Goal: Task Accomplishment & Management: Manage account settings

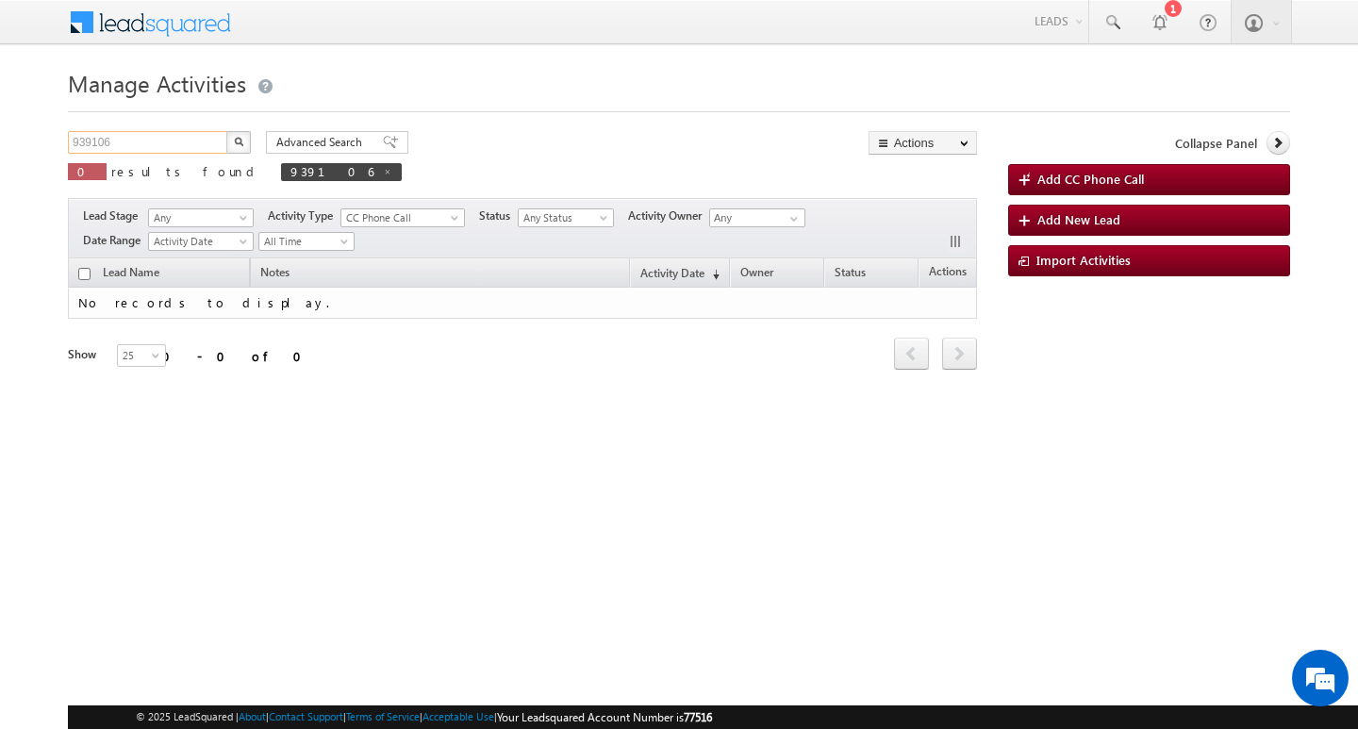
click at [133, 143] on input "939106" at bounding box center [148, 142] width 161 height 23
type input "Search Activities"
click at [139, 152] on input "text" at bounding box center [148, 142] width 161 height 23
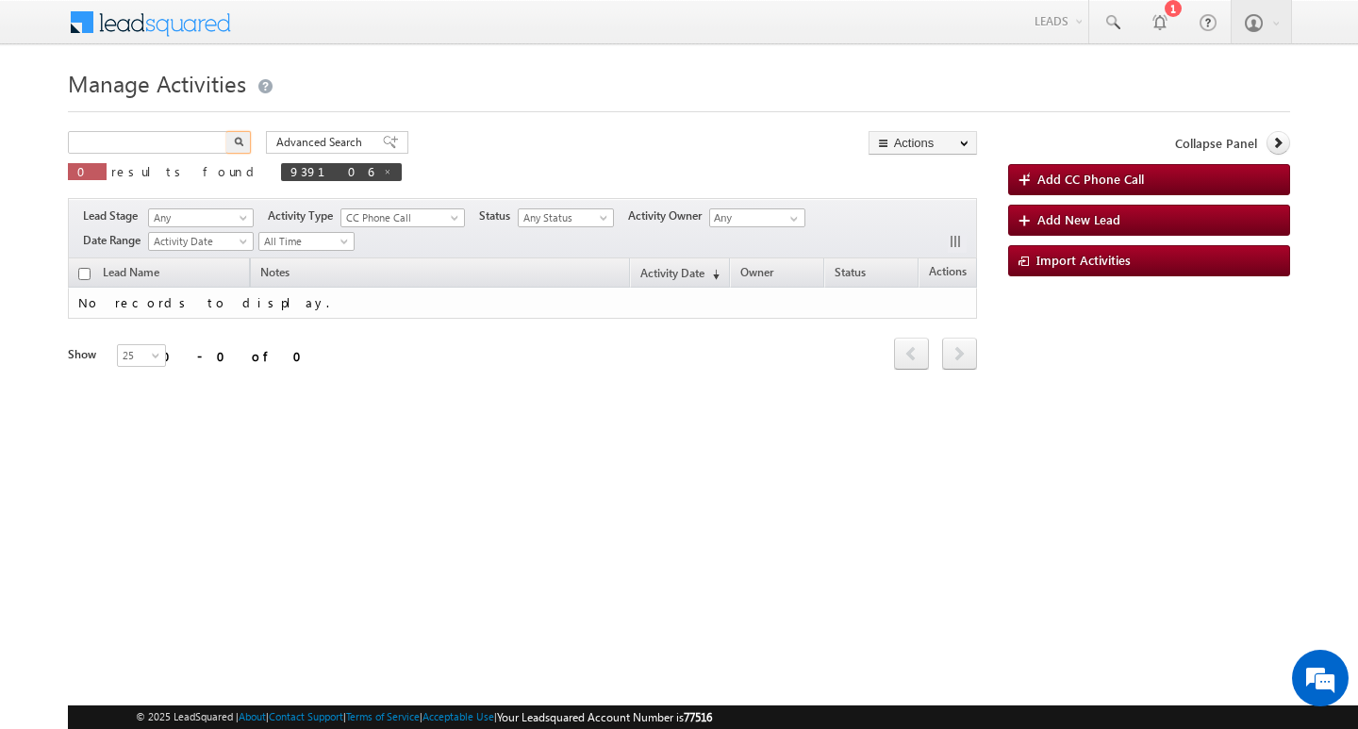
type input "Search Activities"
click at [154, 127] on div "Manage Activities Search Activities X 0 results found 939106 Advanced Search Ad…" at bounding box center [679, 299] width 1222 height 472
click at [155, 133] on input "text" at bounding box center [148, 142] width 161 height 23
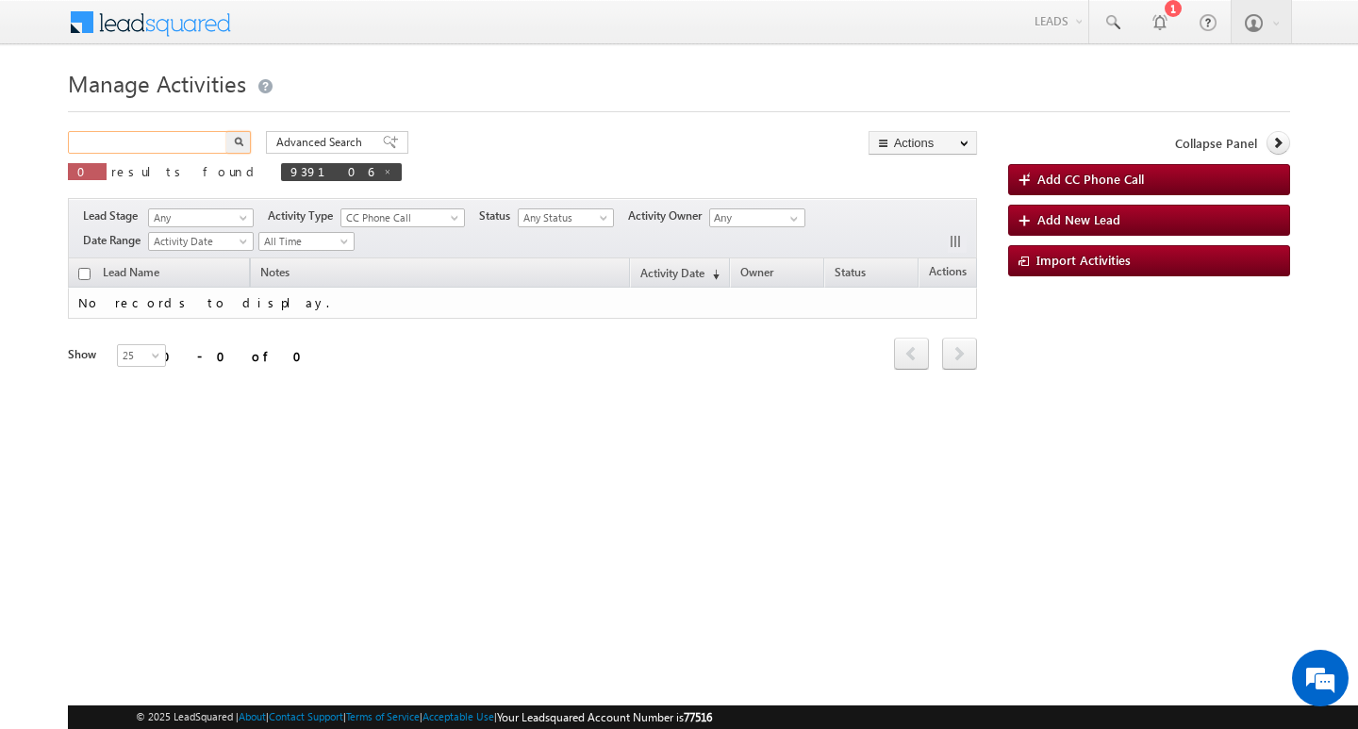
paste input "867487"
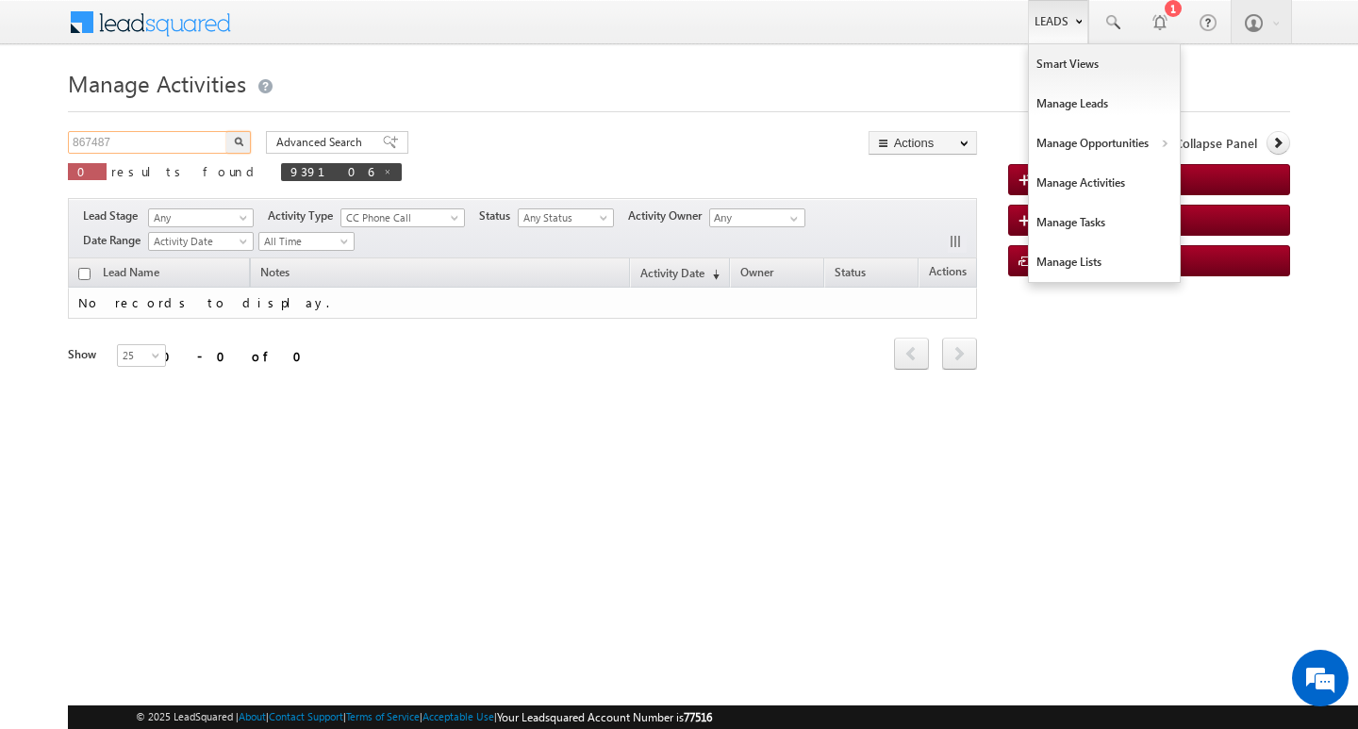
type input "867487"
click at [1047, 21] on link "Leads" at bounding box center [1058, 21] width 60 height 43
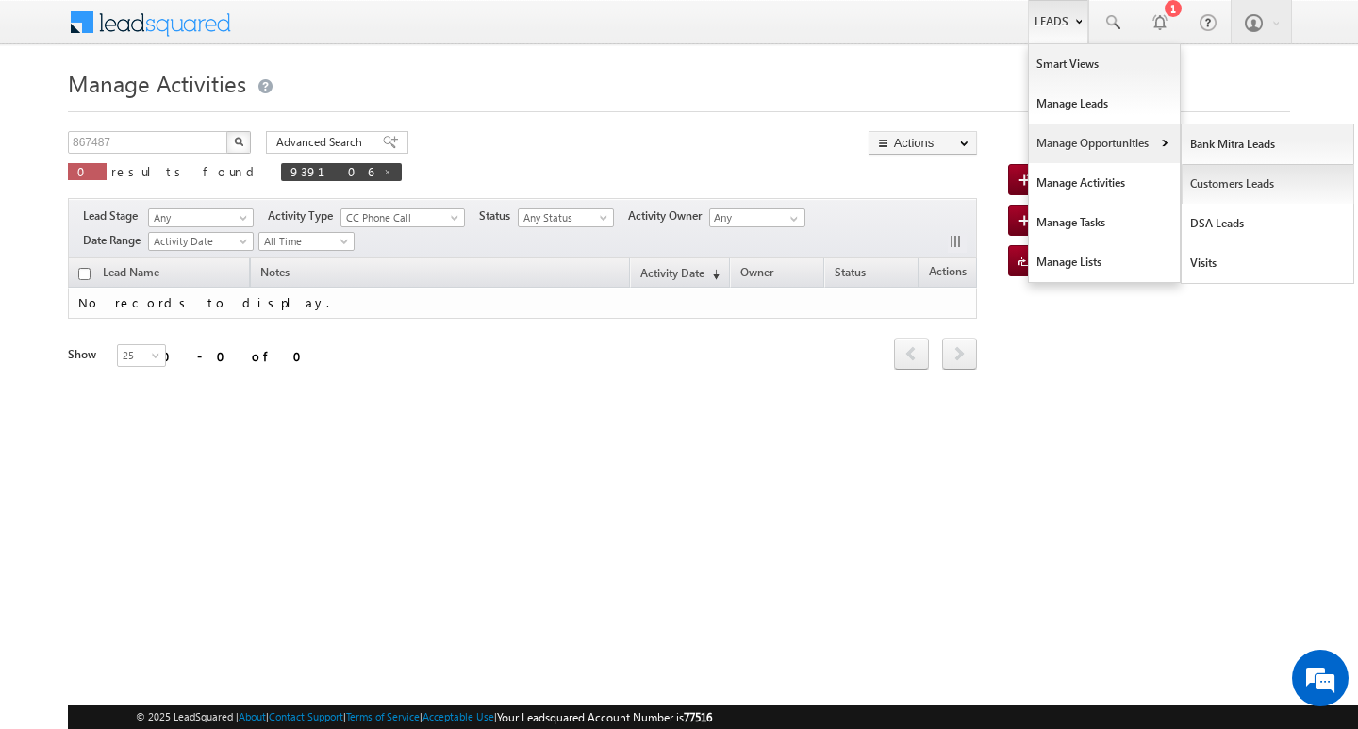
click at [1201, 185] on link "Customers Leads" at bounding box center [1268, 184] width 173 height 40
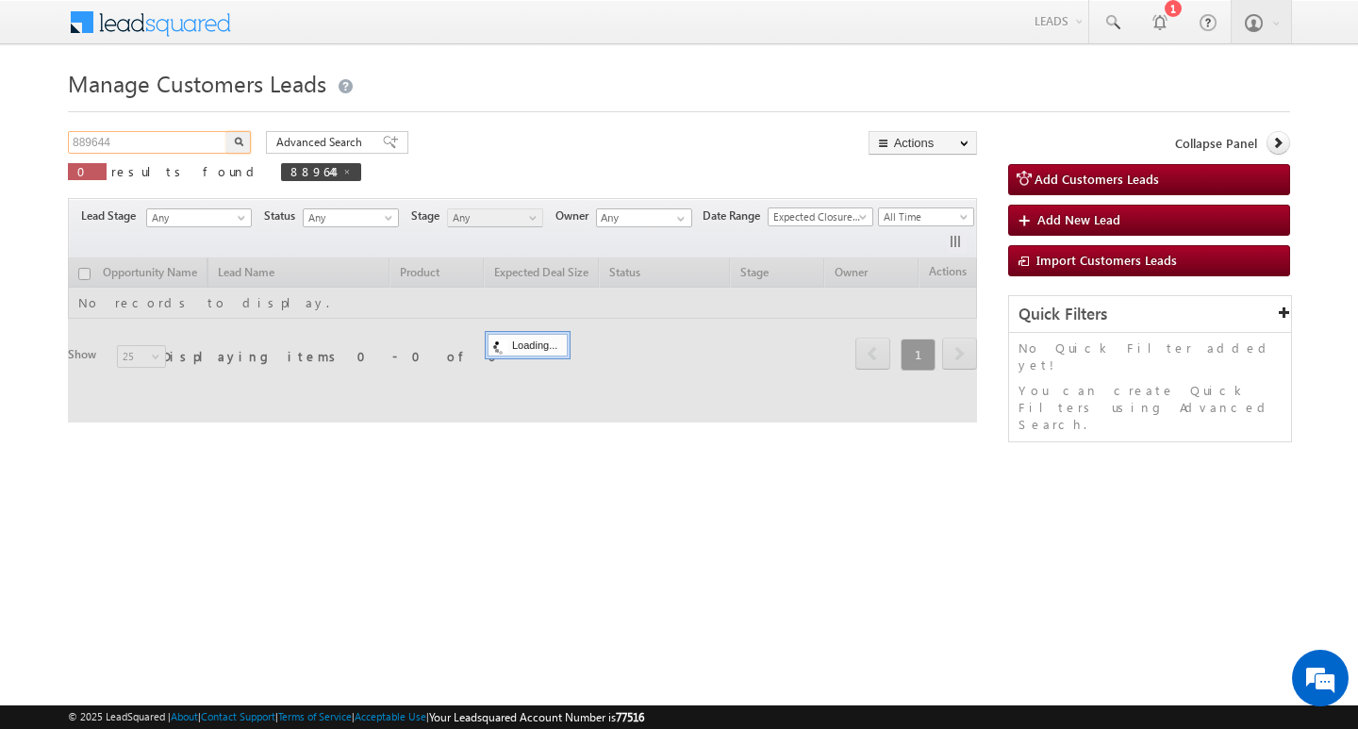
click at [170, 139] on input "889644" at bounding box center [148, 142] width 161 height 23
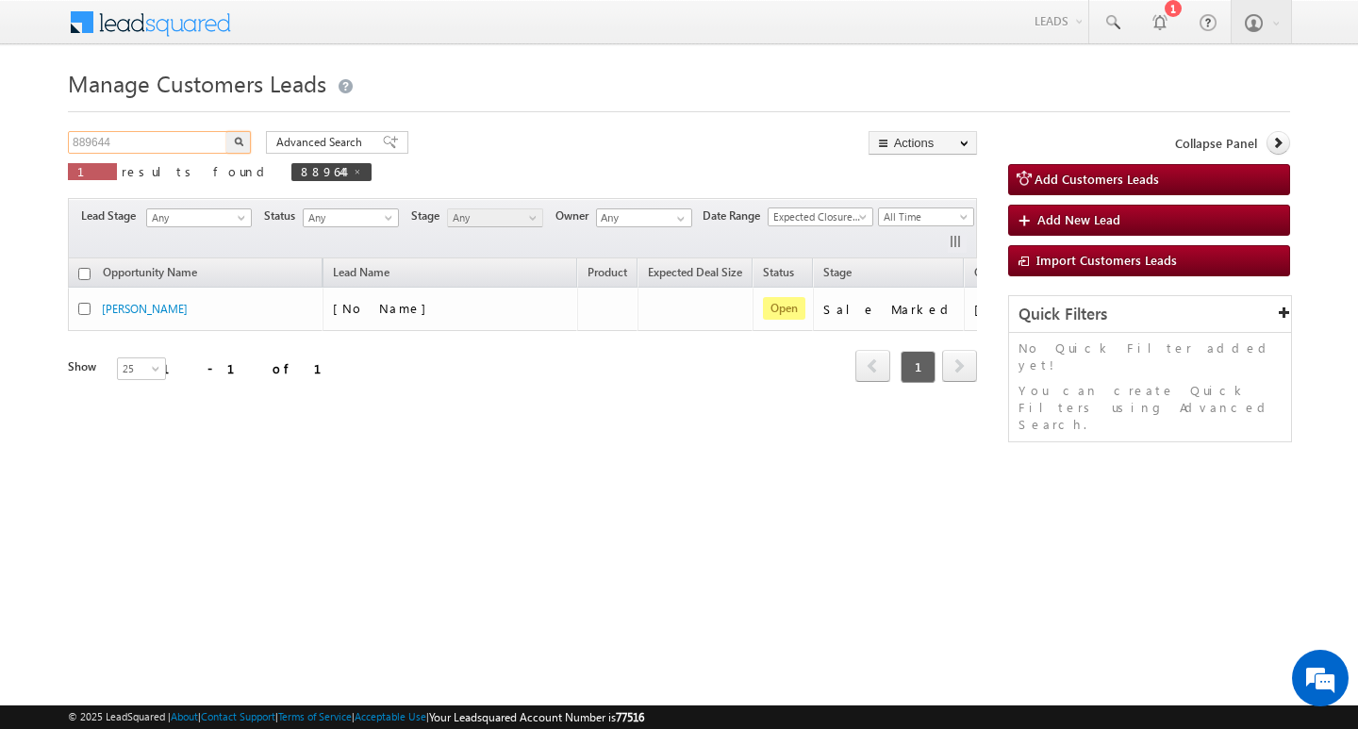
click at [170, 139] on input "889644" at bounding box center [148, 142] width 161 height 23
type input "Search Customers Leads"
click at [175, 140] on input "text" at bounding box center [148, 142] width 161 height 23
paste input "867487"
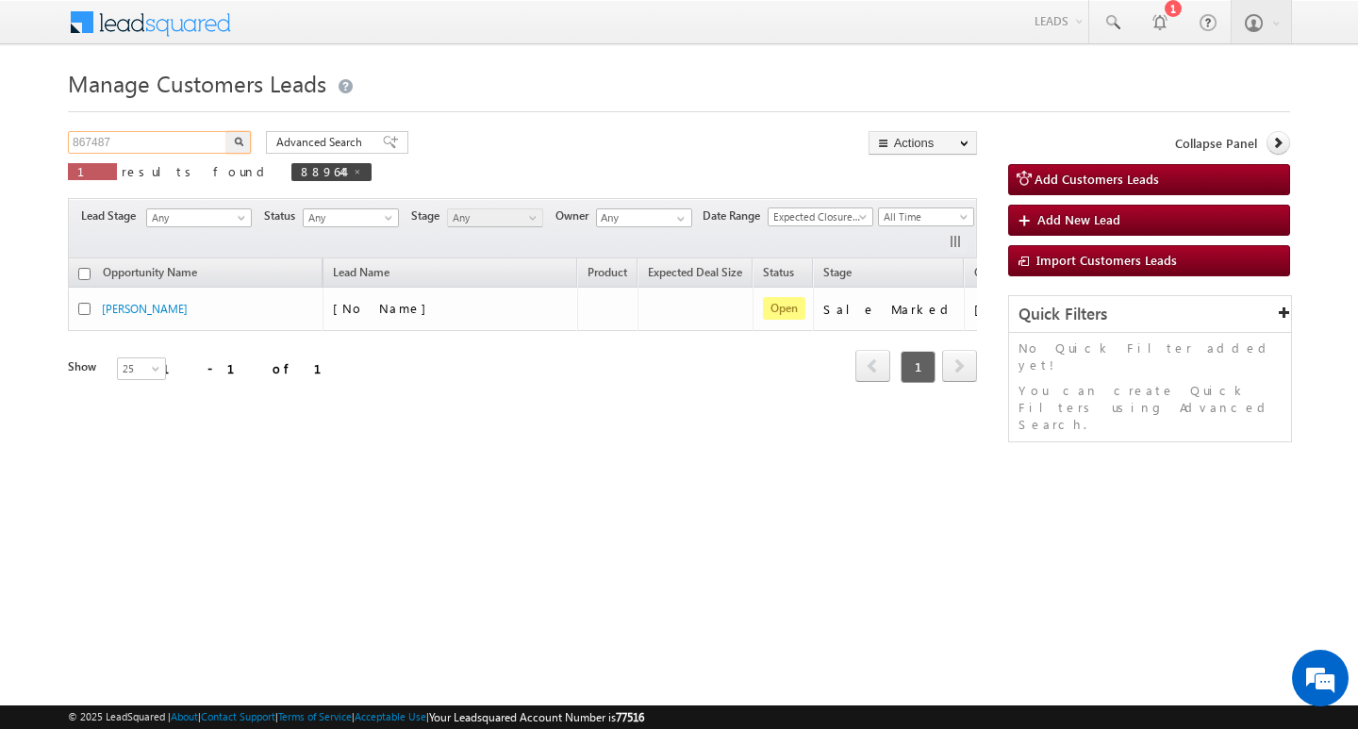
type input "867487"
click at [226, 131] on button "button" at bounding box center [238, 142] width 25 height 23
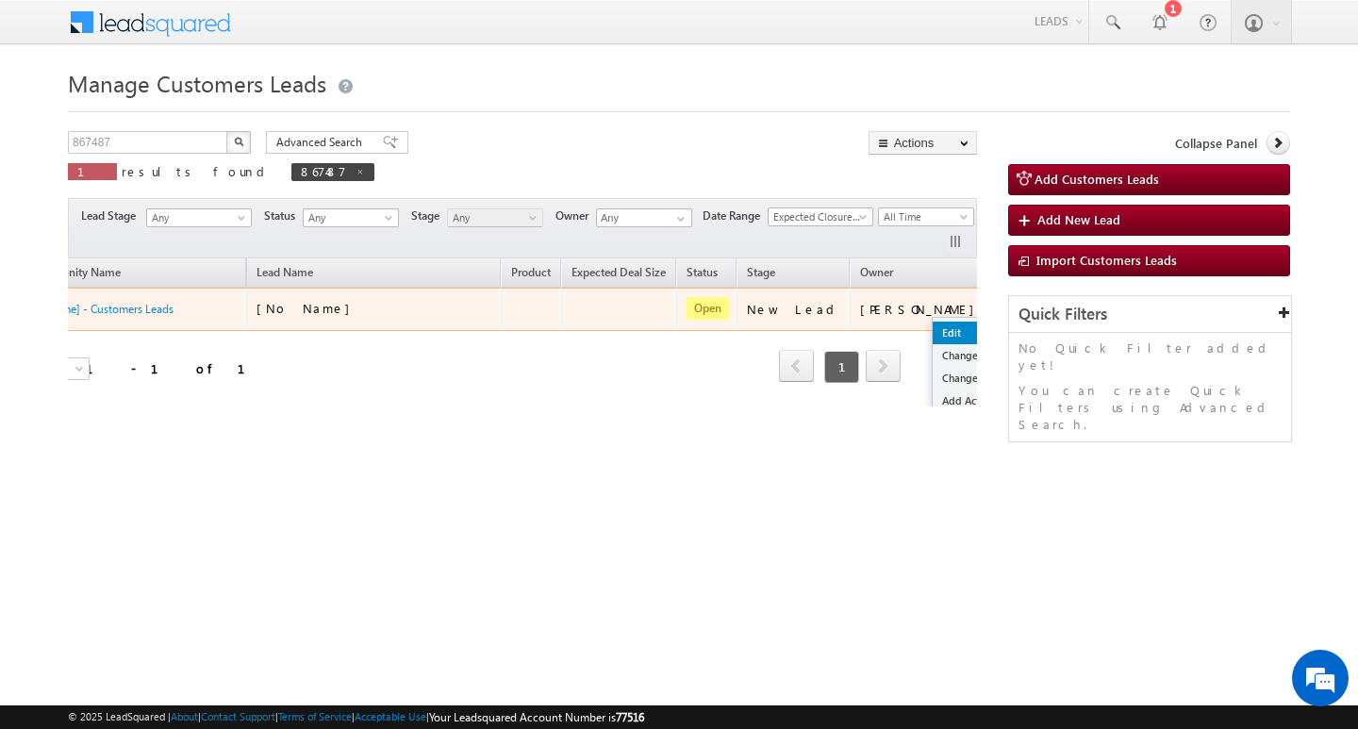
click at [933, 331] on link "Edit" at bounding box center [980, 333] width 94 height 23
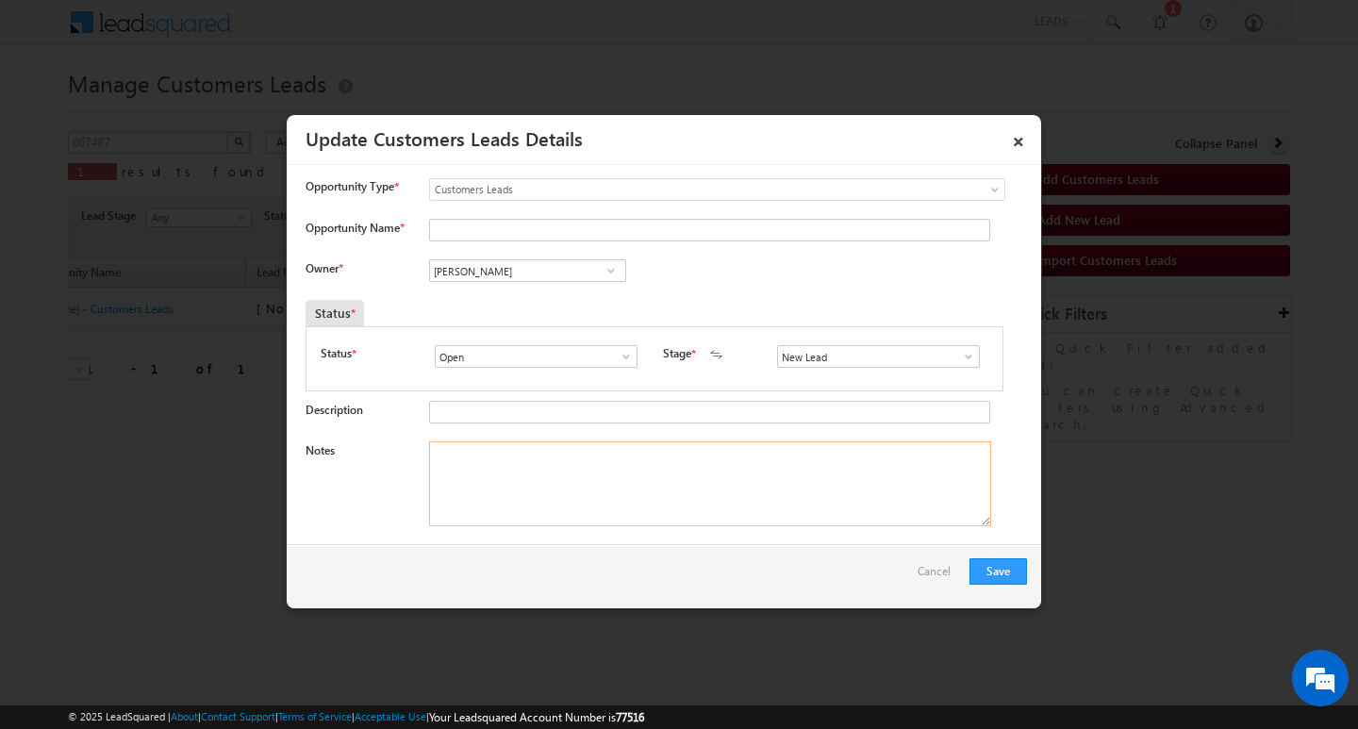
click at [707, 459] on textarea "Notes" at bounding box center [710, 483] width 562 height 85
click at [969, 361] on input "New Lead" at bounding box center [878, 356] width 203 height 23
click at [962, 356] on span at bounding box center [968, 356] width 19 height 15
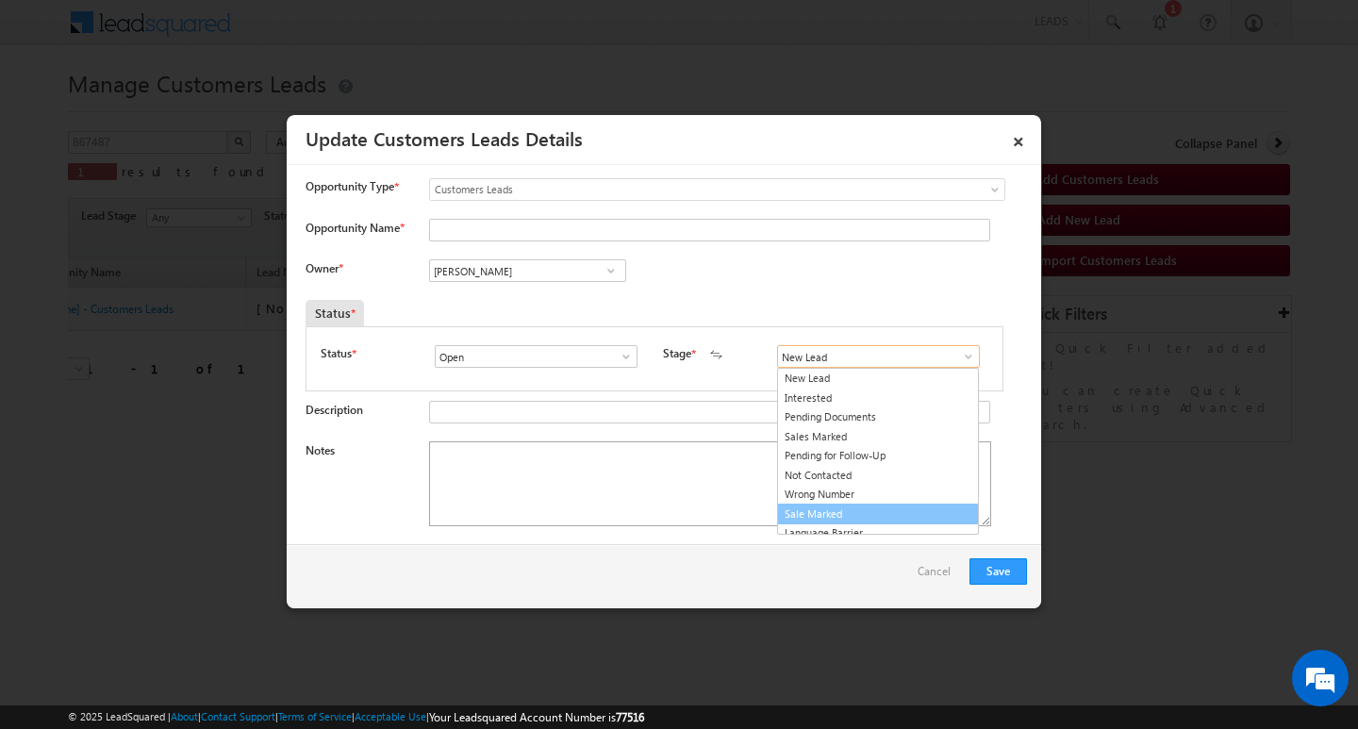
click at [919, 505] on link "Sale Marked" at bounding box center [878, 515] width 202 height 22
type input "Sale Marked"
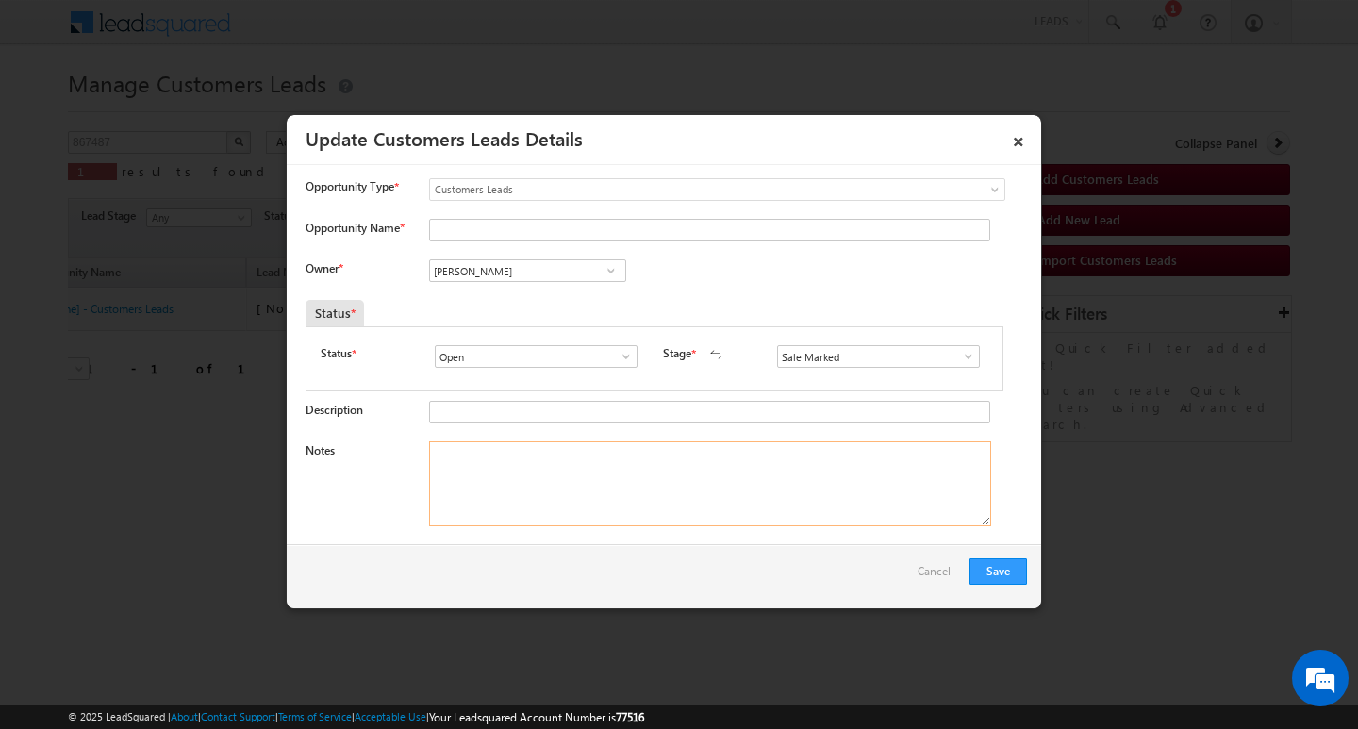
drag, startPoint x: 722, startPoint y: 474, endPoint x: 674, endPoint y: 456, distance: 51.7
click at [722, 475] on textarea "Notes" at bounding box center [710, 483] width 562 height 85
click at [563, 273] on input "[PERSON_NAME]" at bounding box center [527, 270] width 197 height 23
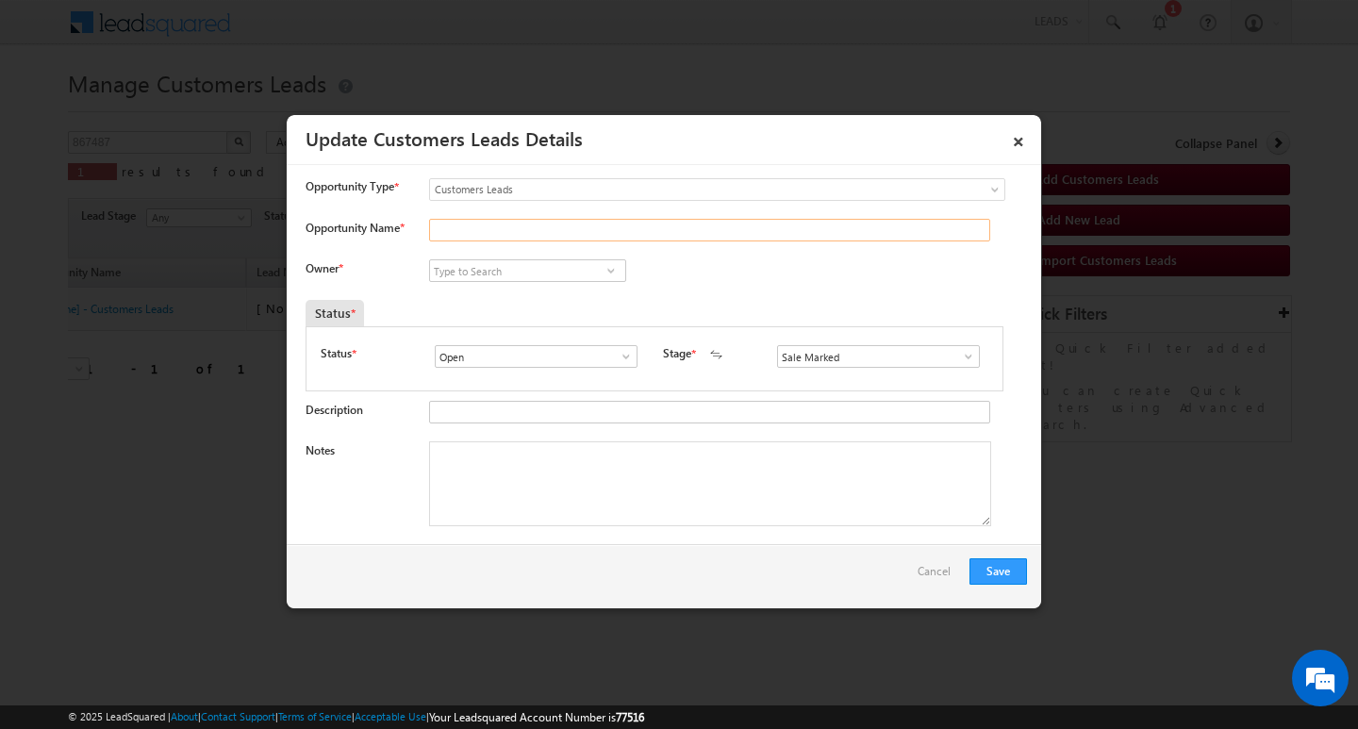
click at [505, 224] on input "Opportunity Name *" at bounding box center [709, 230] width 561 height 23
paste input "[PERSON_NAME] [PERSON_NAME]"
type input "[PERSON_NAME] [PERSON_NAME]"
click at [516, 446] on textarea "Notes" at bounding box center [710, 483] width 562 height 85
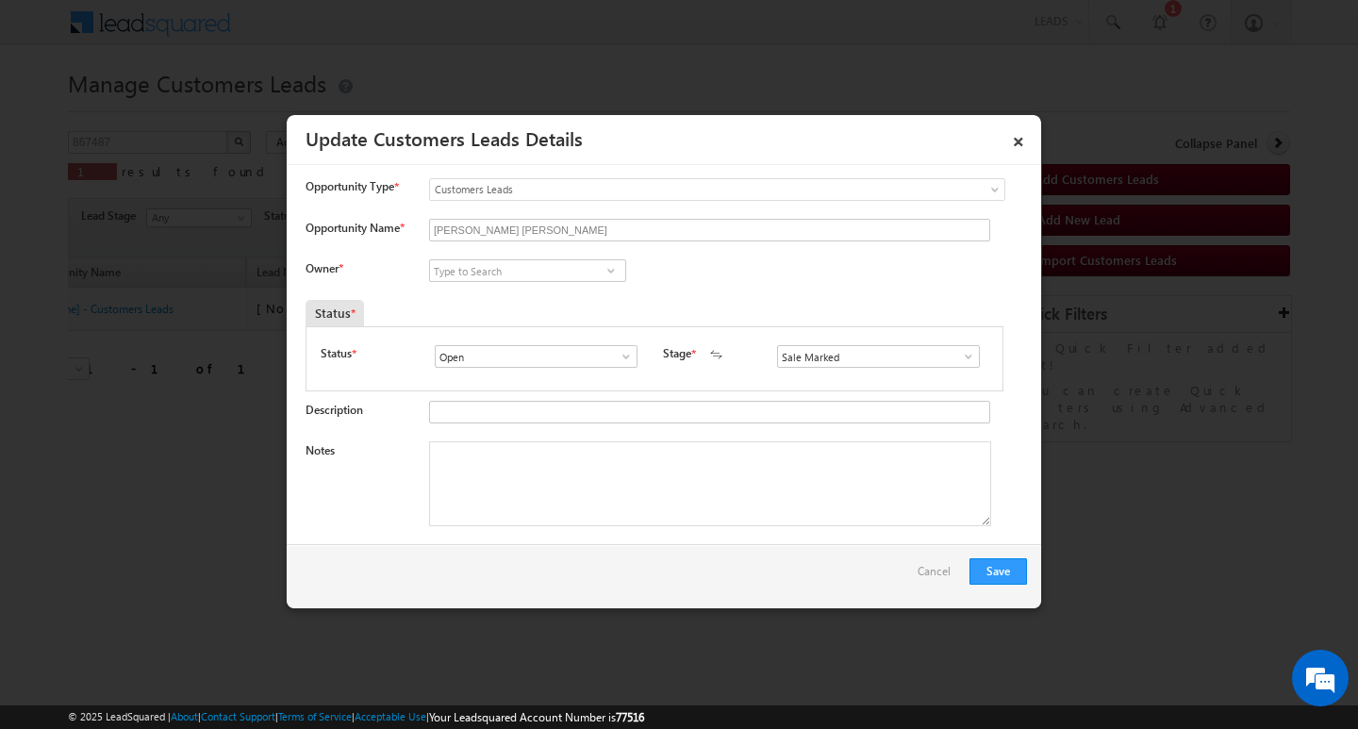
click at [508, 285] on div "[PERSON_NAME] [PERSON_NAME] [PERSON_NAME] [PERSON_NAME] [PERSON_NAME] [PERSON_N…" at bounding box center [543, 272] width 228 height 26
click at [525, 276] on input at bounding box center [527, 270] width 197 height 23
paste input "[PERSON_NAME]"
click at [554, 293] on link "[PERSON_NAME] [PERSON_NAME][EMAIL_ADDRESS][DOMAIN_NAME]" at bounding box center [527, 300] width 197 height 36
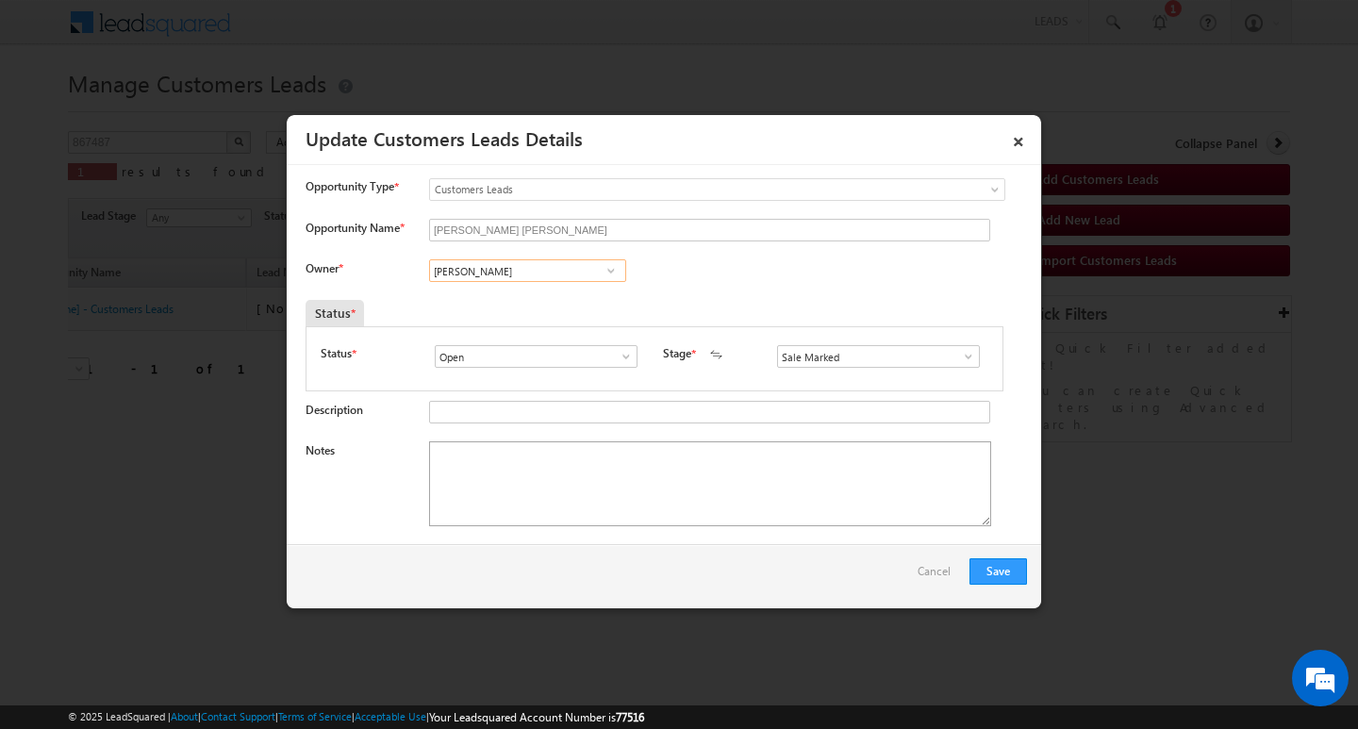
type input "[PERSON_NAME]"
click at [536, 468] on textarea "Notes" at bounding box center [710, 483] width 562 height 85
drag, startPoint x: 536, startPoint y: 468, endPoint x: 356, endPoint y: 348, distance: 216.3
click at [536, 470] on textarea "Notes" at bounding box center [710, 483] width 562 height 85
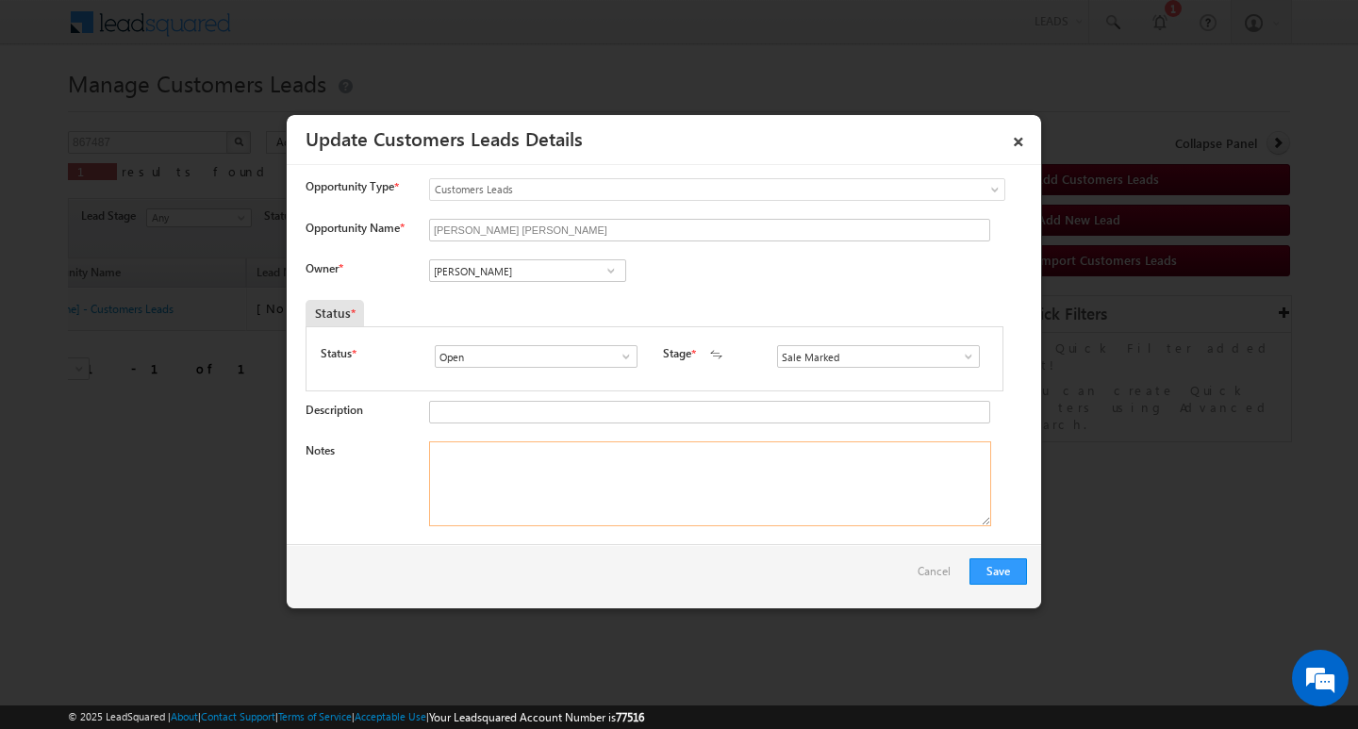
click at [519, 489] on textarea "Notes" at bounding box center [710, 483] width 562 height 85
click at [520, 488] on textarea "Notes" at bounding box center [710, 483] width 562 height 85
paste textarea "2L / LAKH Customer required top-up loan address [GEOGRAPHIC_DATA]"
type textarea "2L / LAKH Customer required top-up loan address [GEOGRAPHIC_DATA]"
click at [986, 578] on button "Save" at bounding box center [998, 571] width 58 height 26
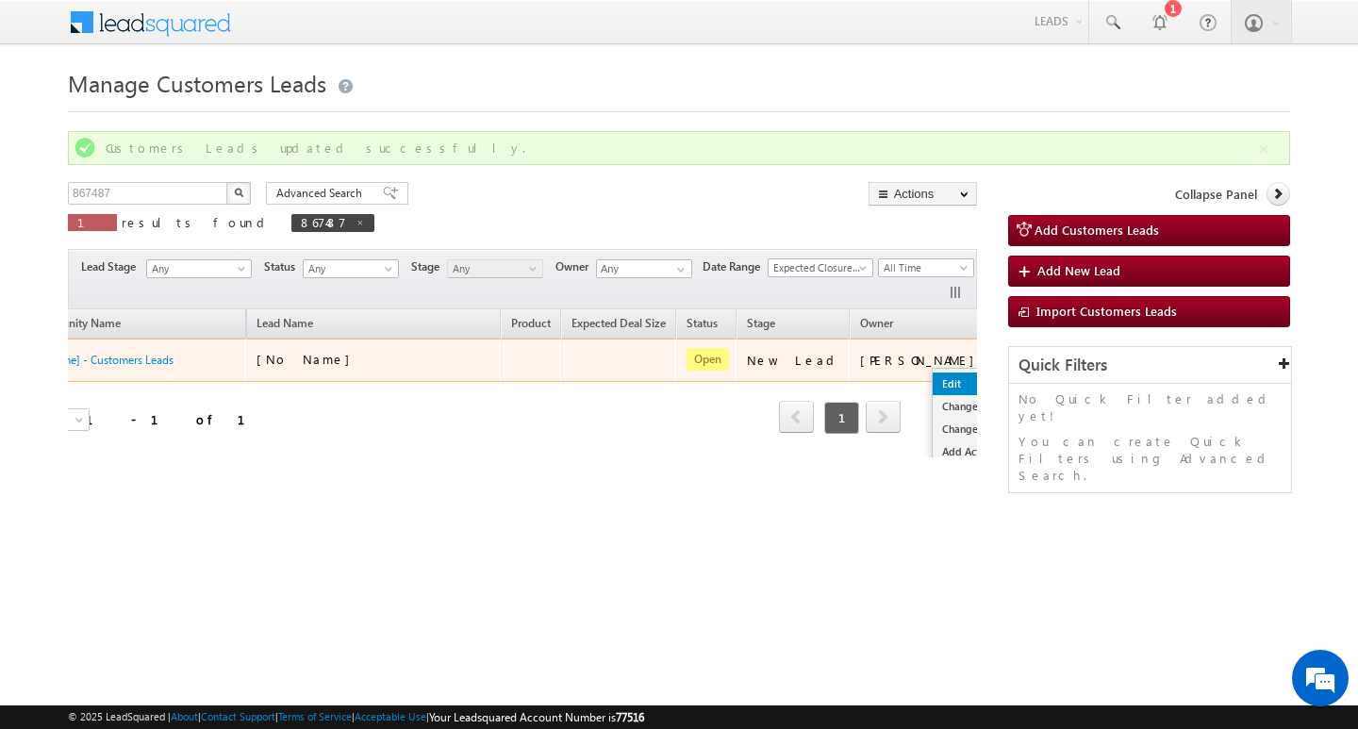
click at [932, 376] on ul "Edit Change Owner Change Stage Add Activity Add Task Delete" at bounding box center [980, 440] width 96 height 145
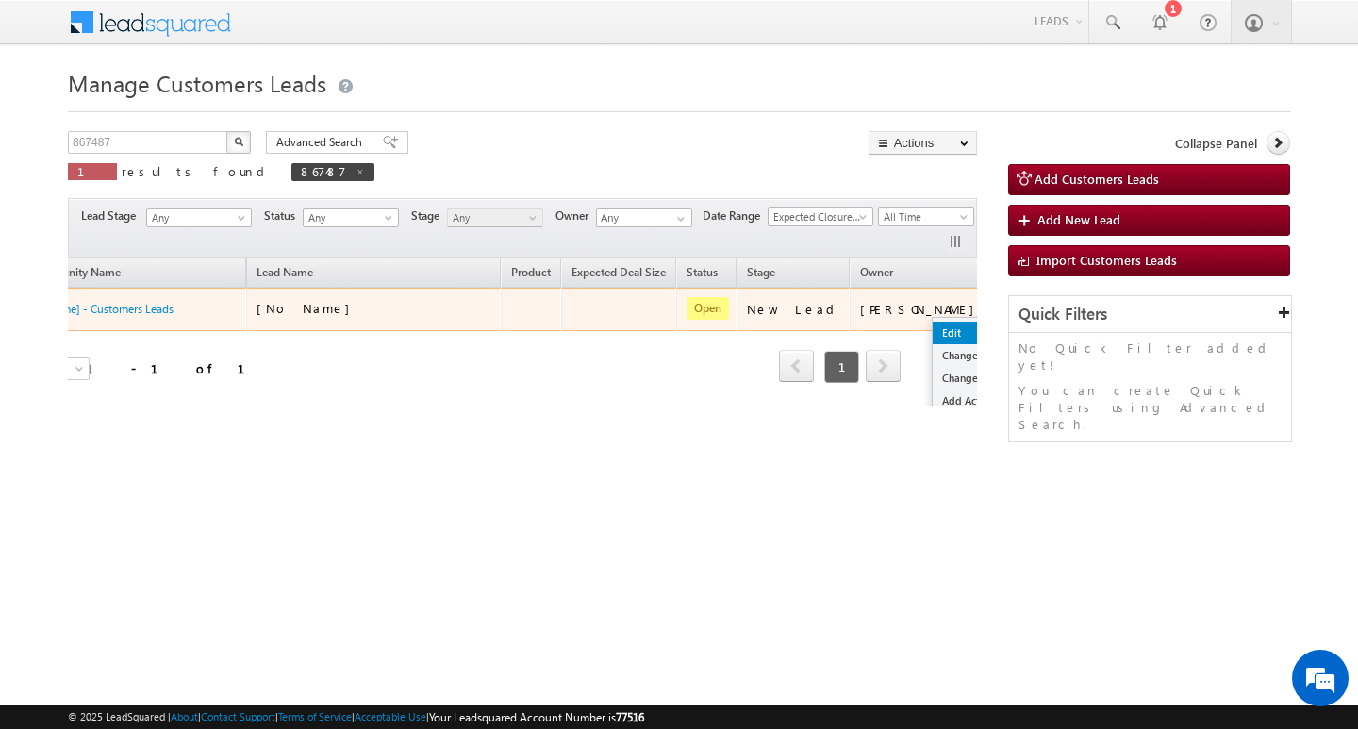
click at [933, 324] on link "Edit" at bounding box center [980, 333] width 94 height 23
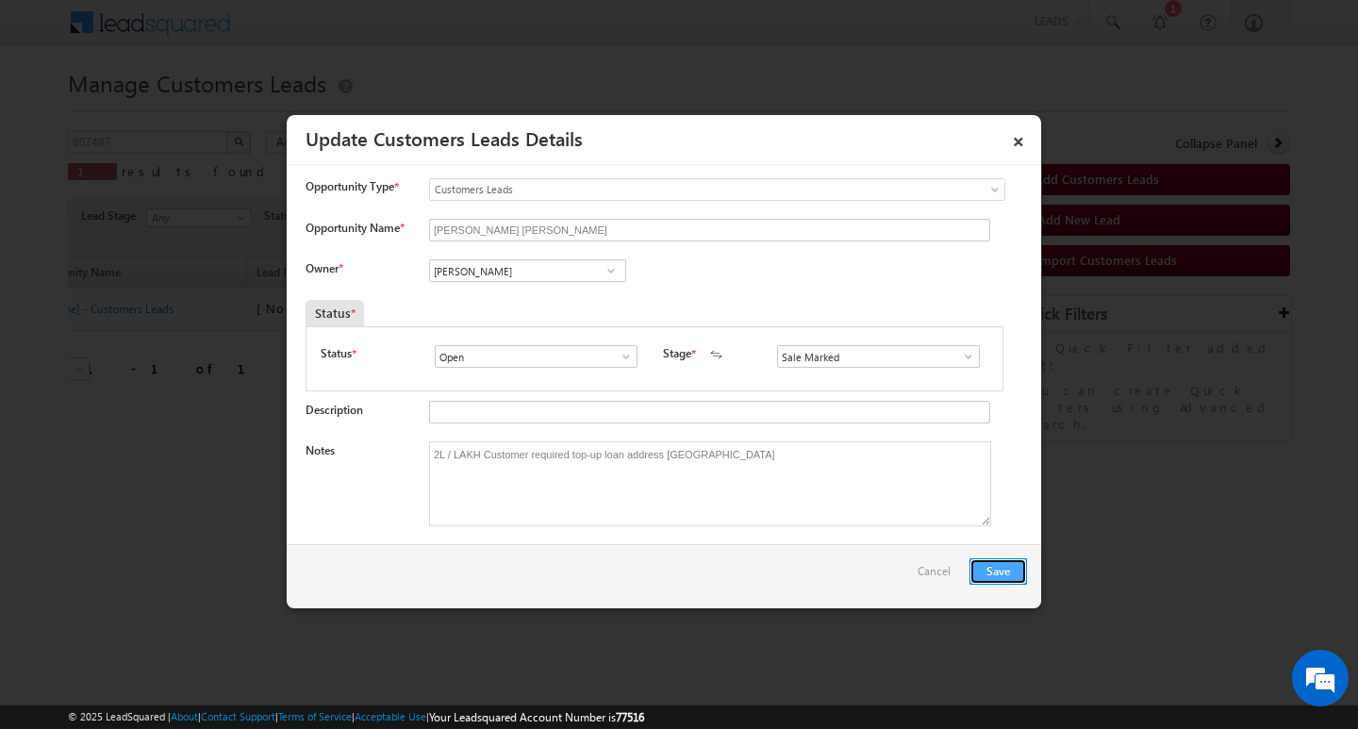
click at [990, 570] on button "Save" at bounding box center [998, 571] width 58 height 26
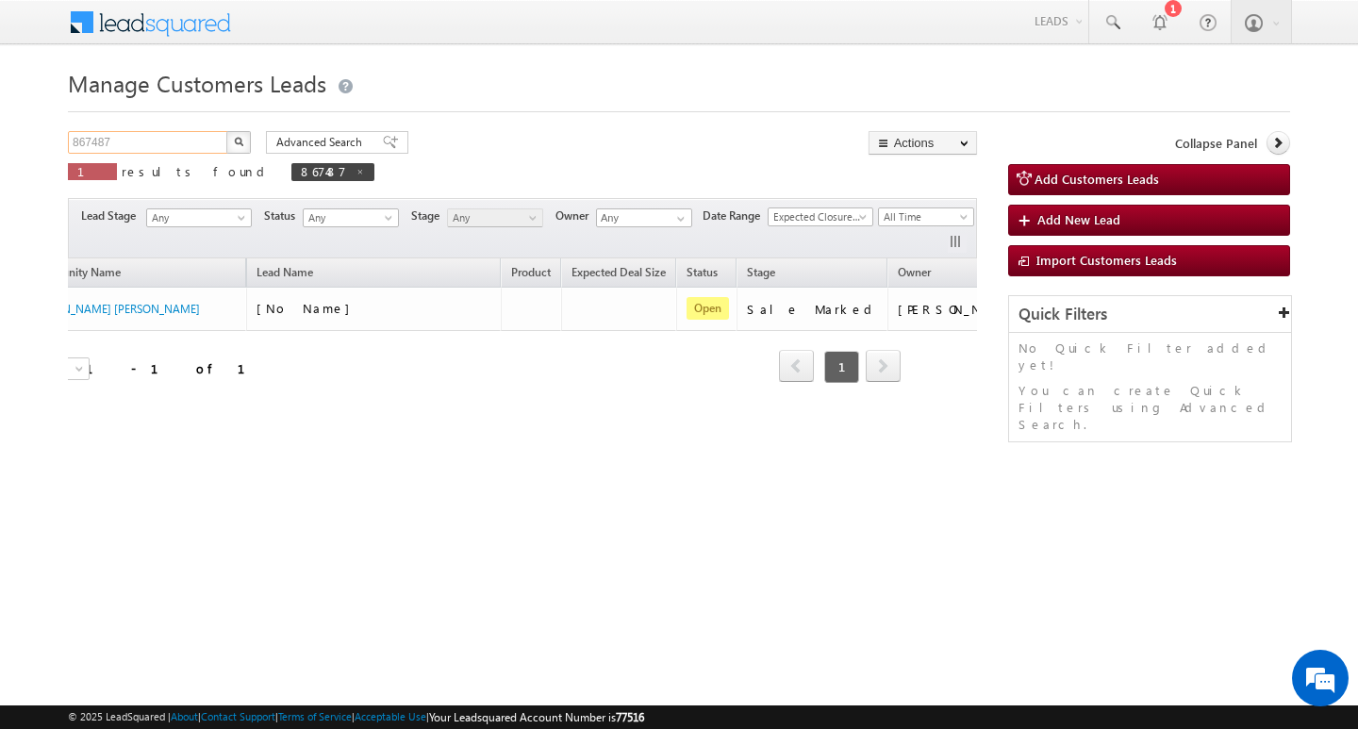
click at [132, 153] on input "867487" at bounding box center [148, 142] width 161 height 23
type input "Search Customers Leads"
click at [171, 133] on input "text" at bounding box center [148, 142] width 161 height 23
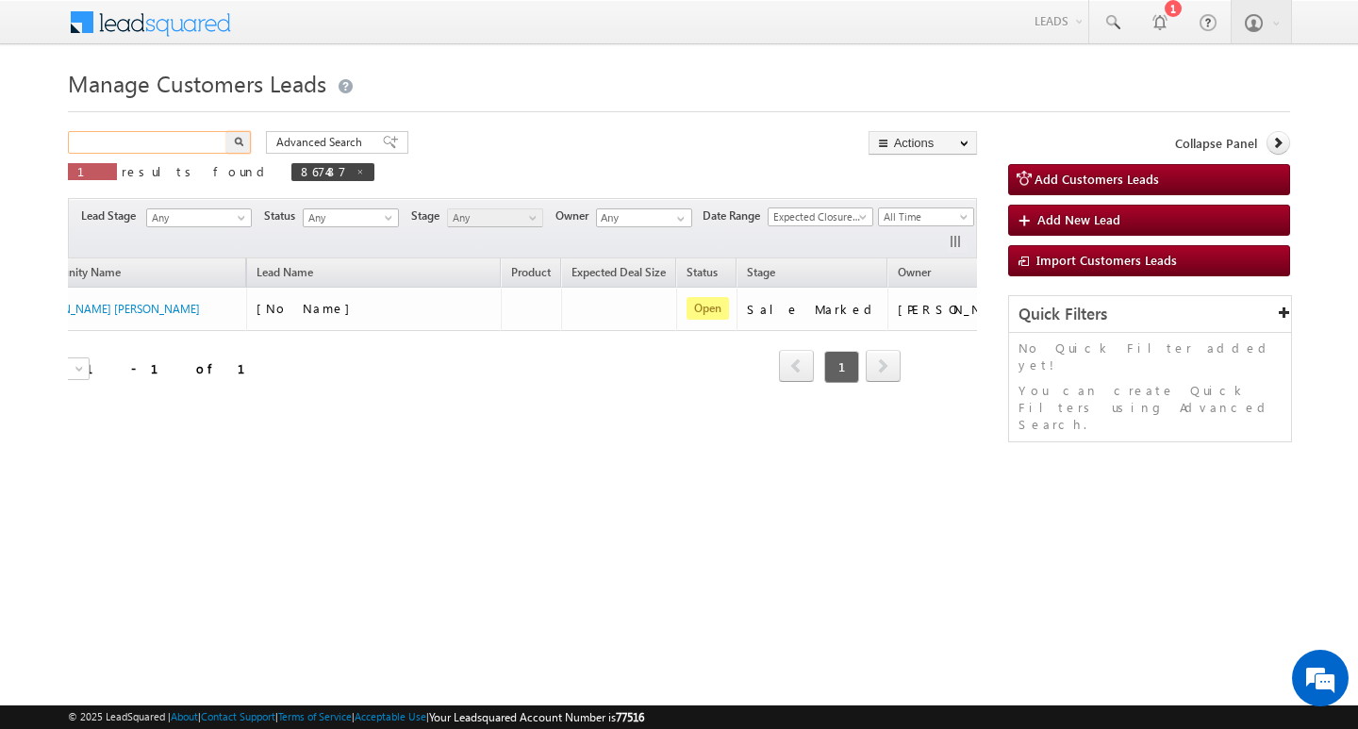
click at [171, 133] on input "text" at bounding box center [148, 142] width 161 height 23
paste input "919008"
type input "919008"
click at [226, 131] on button "button" at bounding box center [238, 142] width 25 height 23
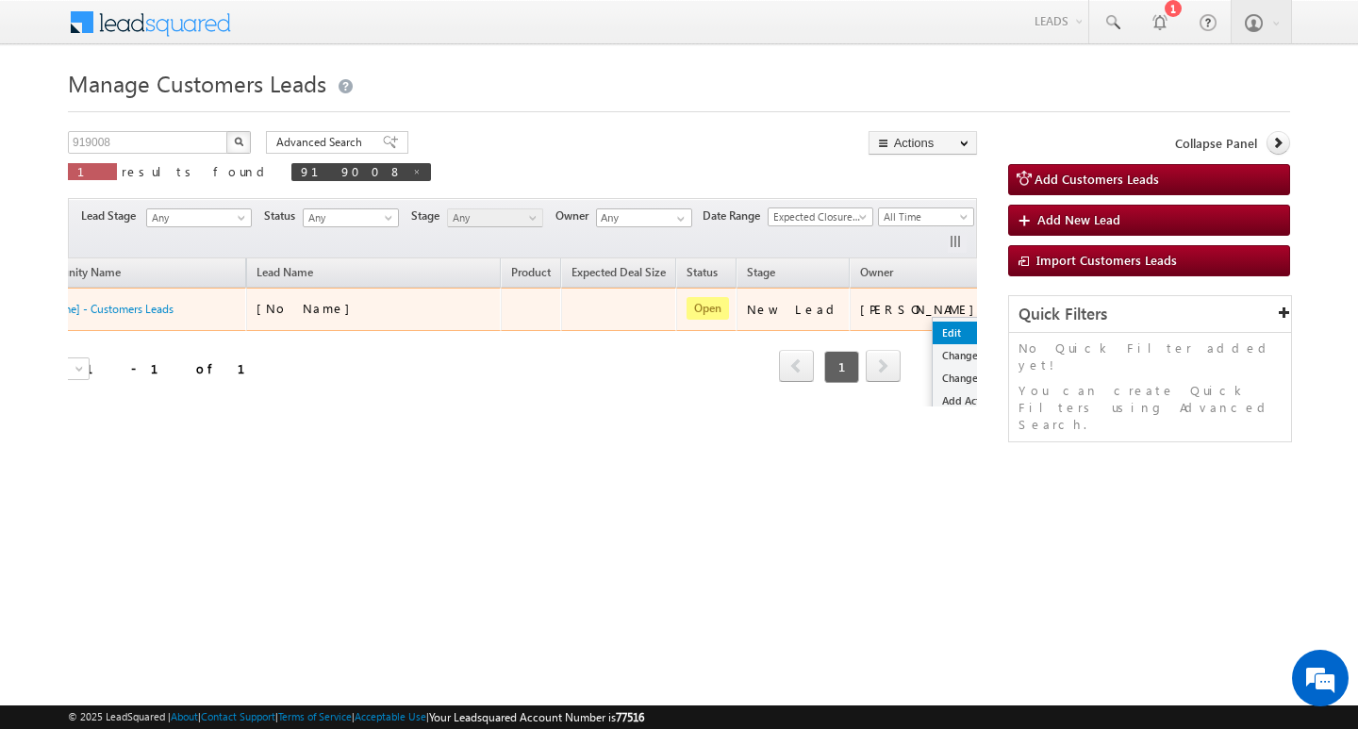
click at [933, 327] on link "Edit" at bounding box center [980, 333] width 94 height 23
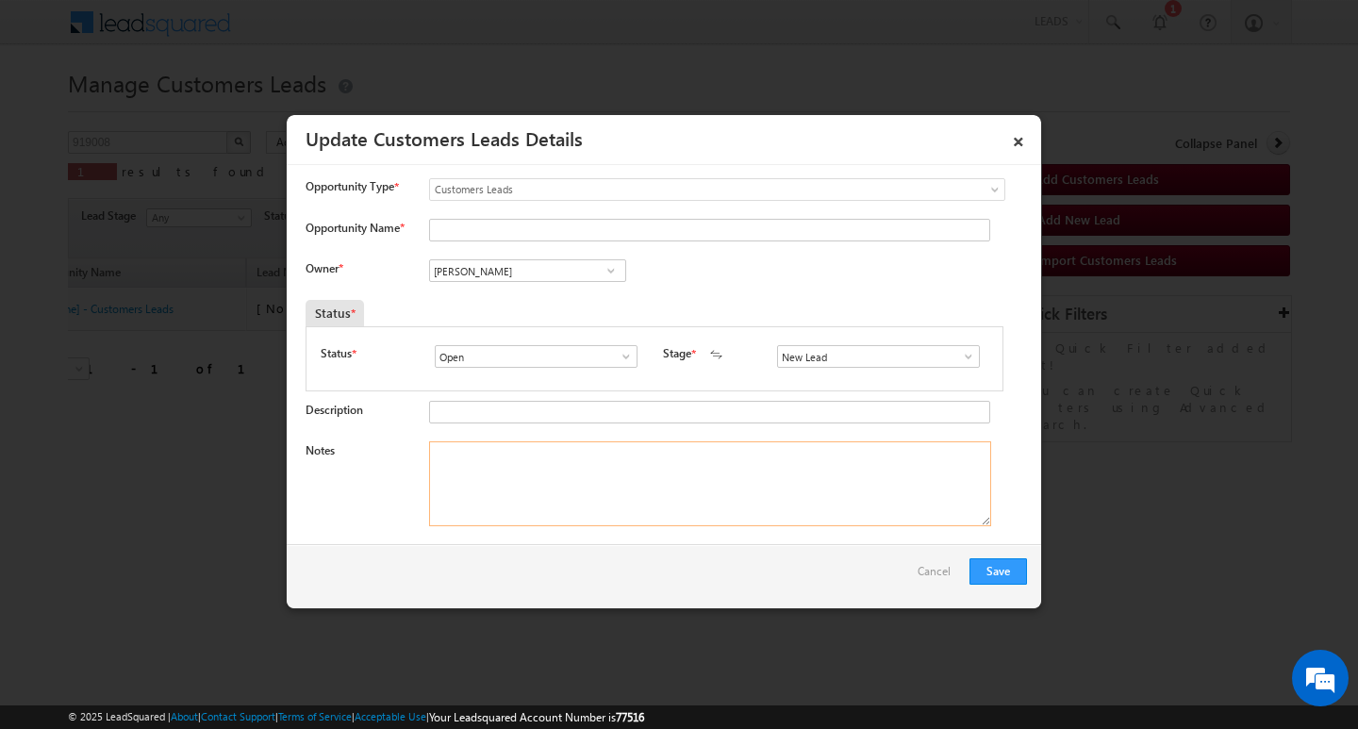
click at [767, 506] on textarea "Notes" at bounding box center [710, 483] width 562 height 85
click at [959, 354] on span at bounding box center [968, 356] width 19 height 15
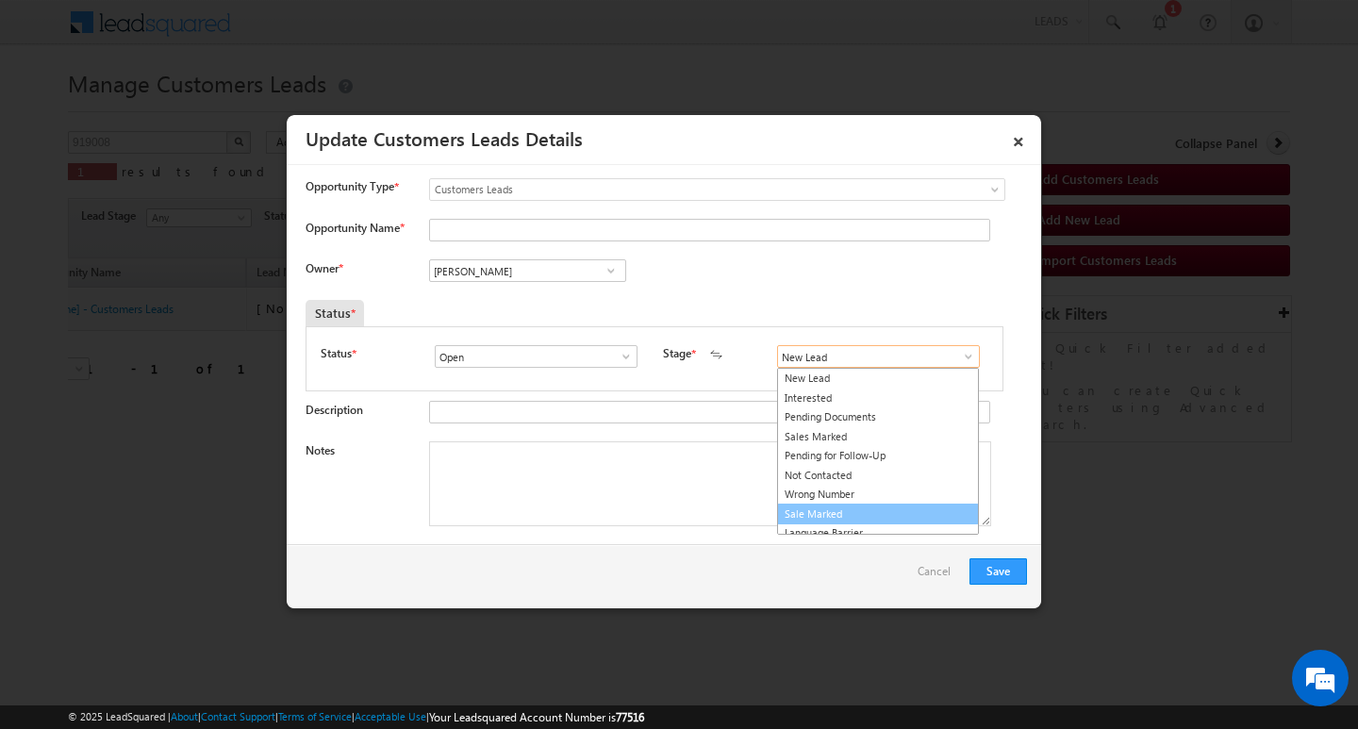
click at [914, 508] on link "Sale Marked" at bounding box center [878, 515] width 202 height 22
type input "Sale Marked"
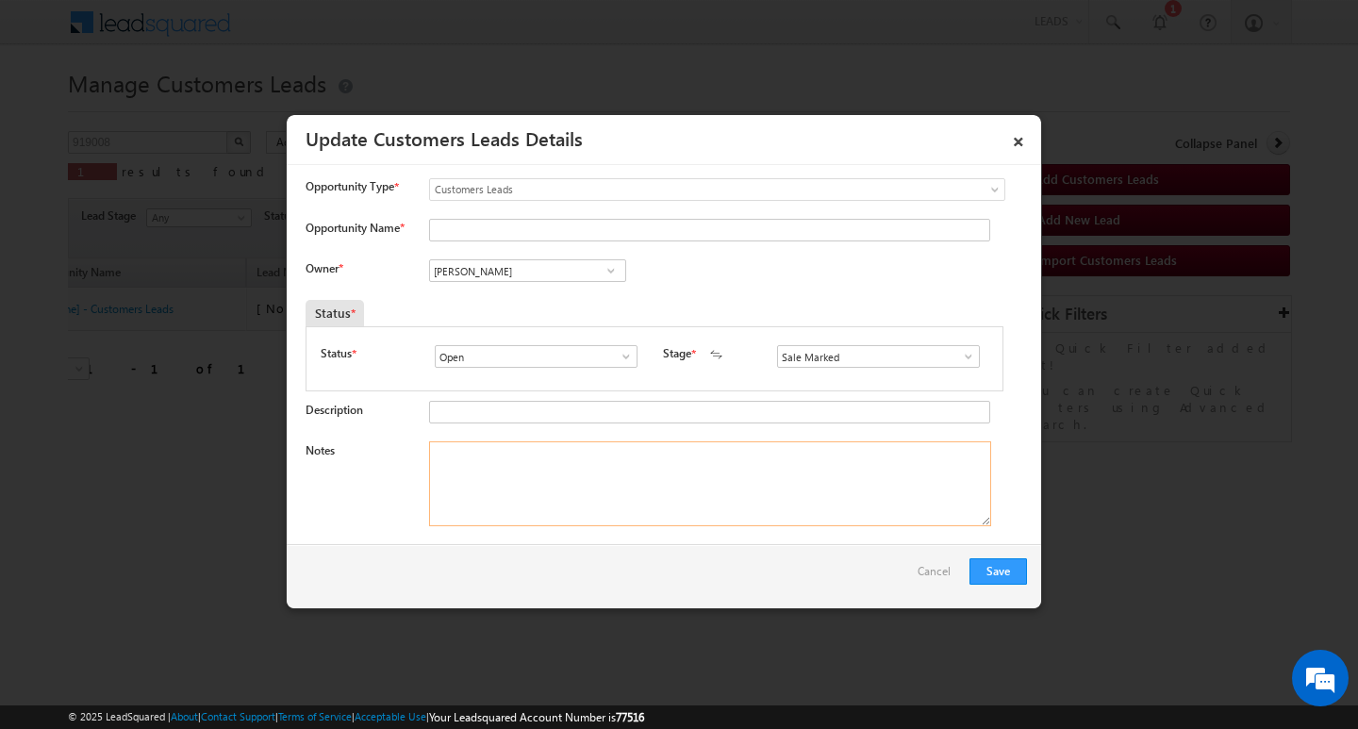
click at [692, 489] on textarea "Notes" at bounding box center [710, 483] width 562 height 85
click at [562, 261] on input "[PERSON_NAME]" at bounding box center [527, 270] width 197 height 23
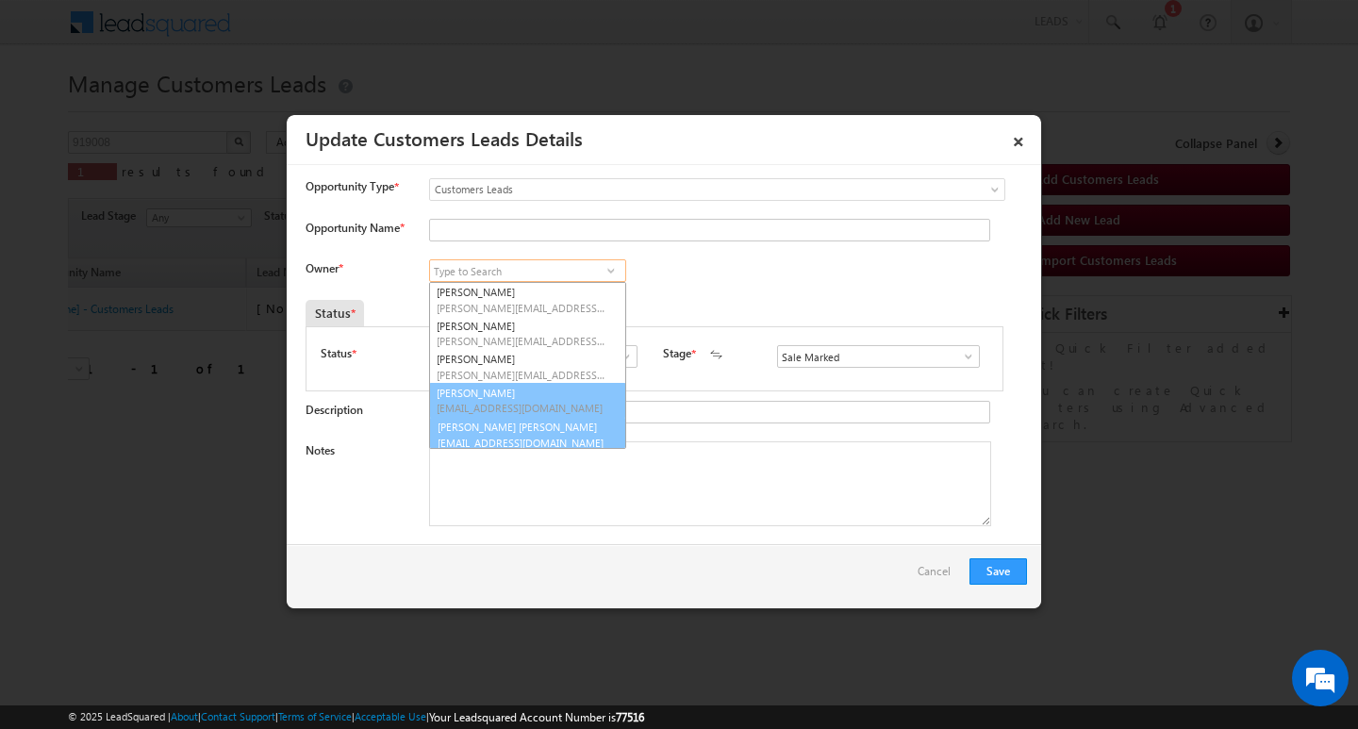
scroll to position [5, 0]
click at [544, 423] on link "Abhishek Kumar Singh [EMAIL_ADDRESS][DOMAIN_NAME]" at bounding box center [527, 430] width 195 height 36
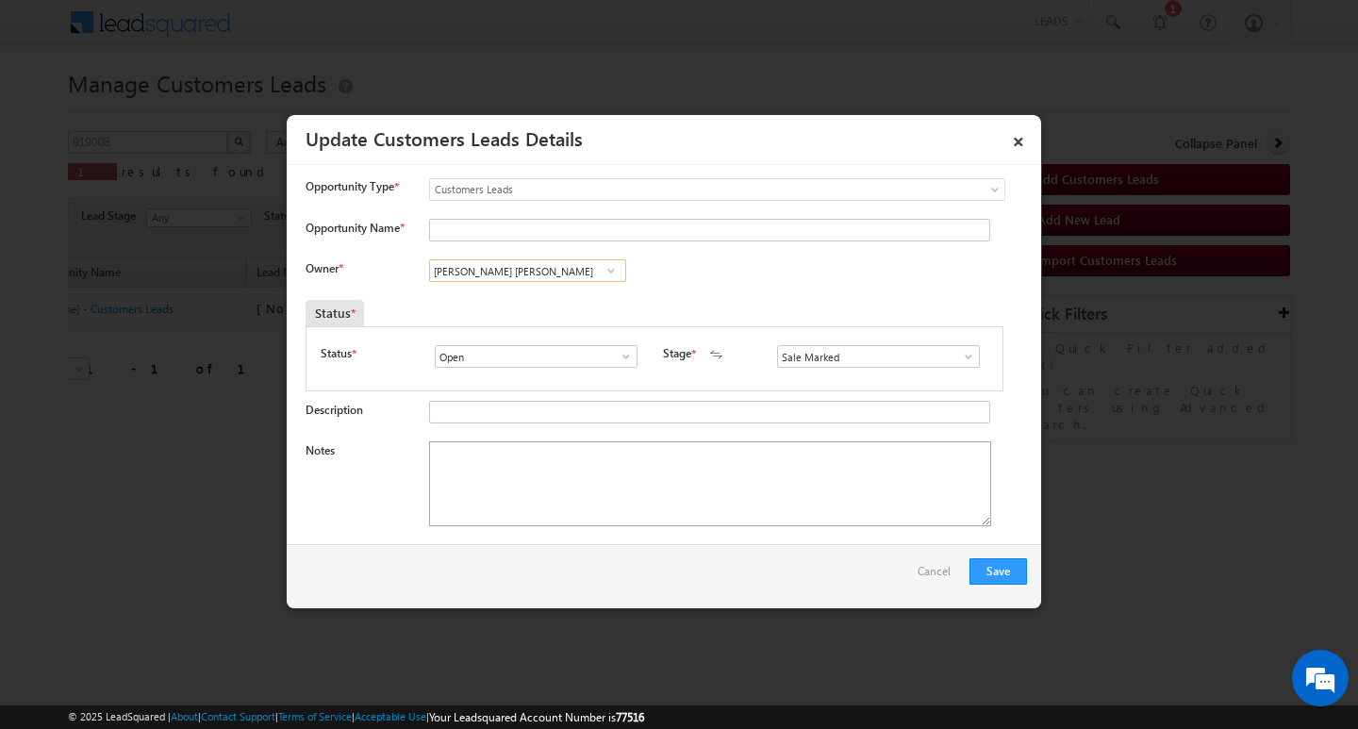
type input "[PERSON_NAME] [PERSON_NAME]"
click at [529, 505] on textarea "Notes" at bounding box center [710, 483] width 562 height 85
click at [572, 272] on input "[PERSON_NAME] [PERSON_NAME]" at bounding box center [527, 270] width 197 height 23
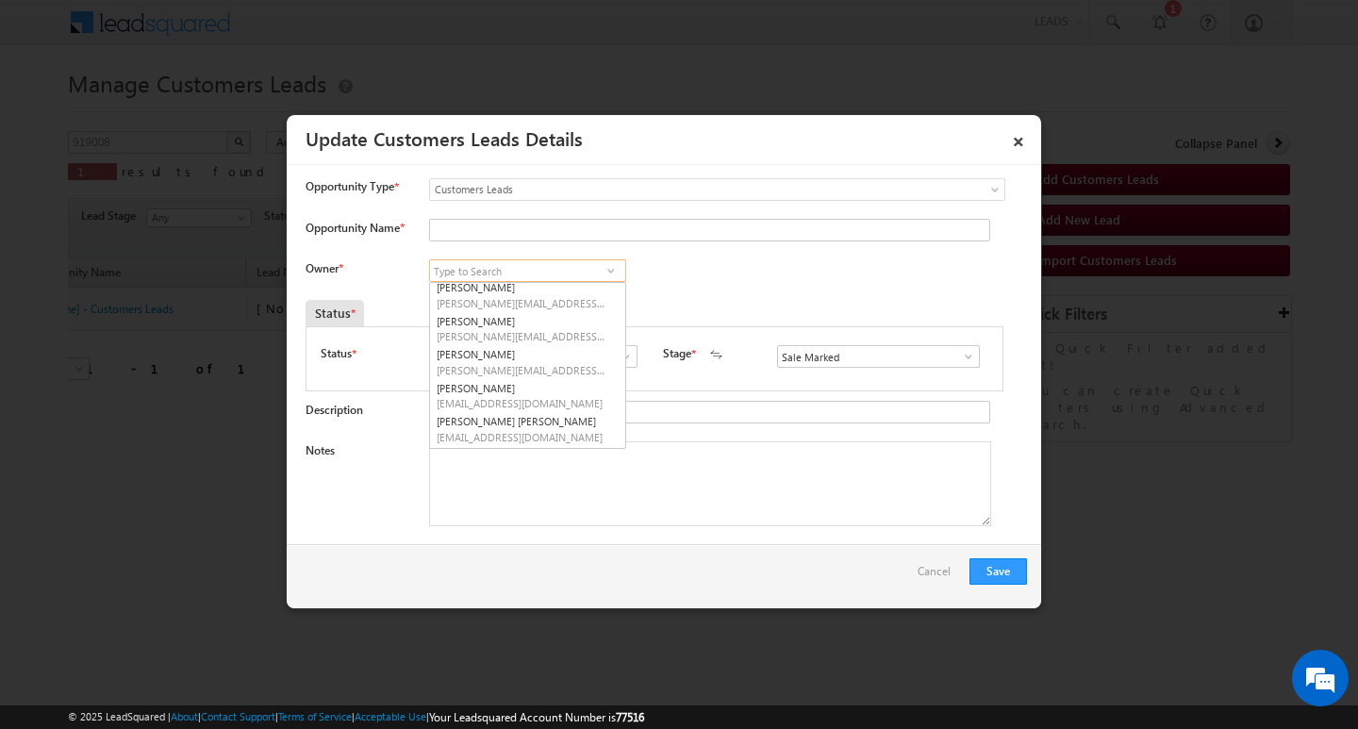
scroll to position [0, 0]
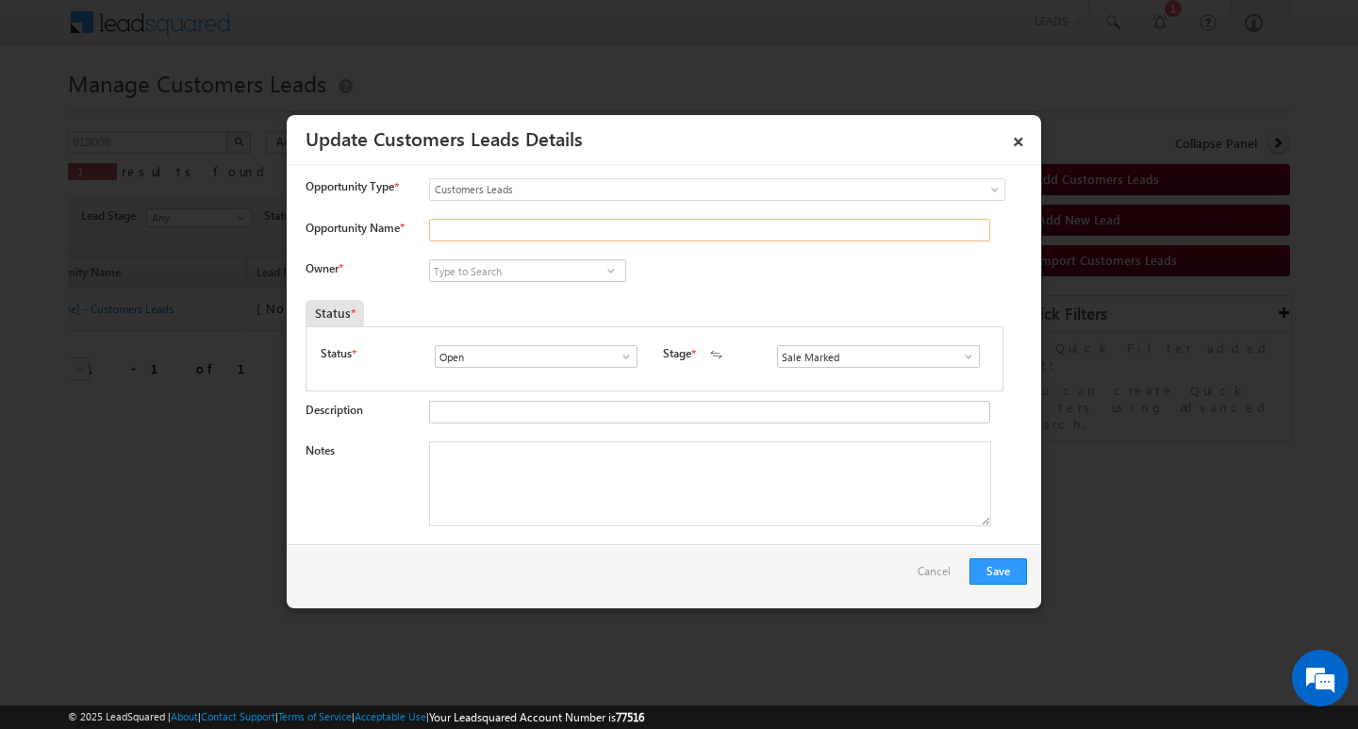
click at [571, 225] on input "Opportunity Name *" at bounding box center [709, 230] width 561 height 23
paste input "[PERSON_NAME]"
type input "[PERSON_NAME]"
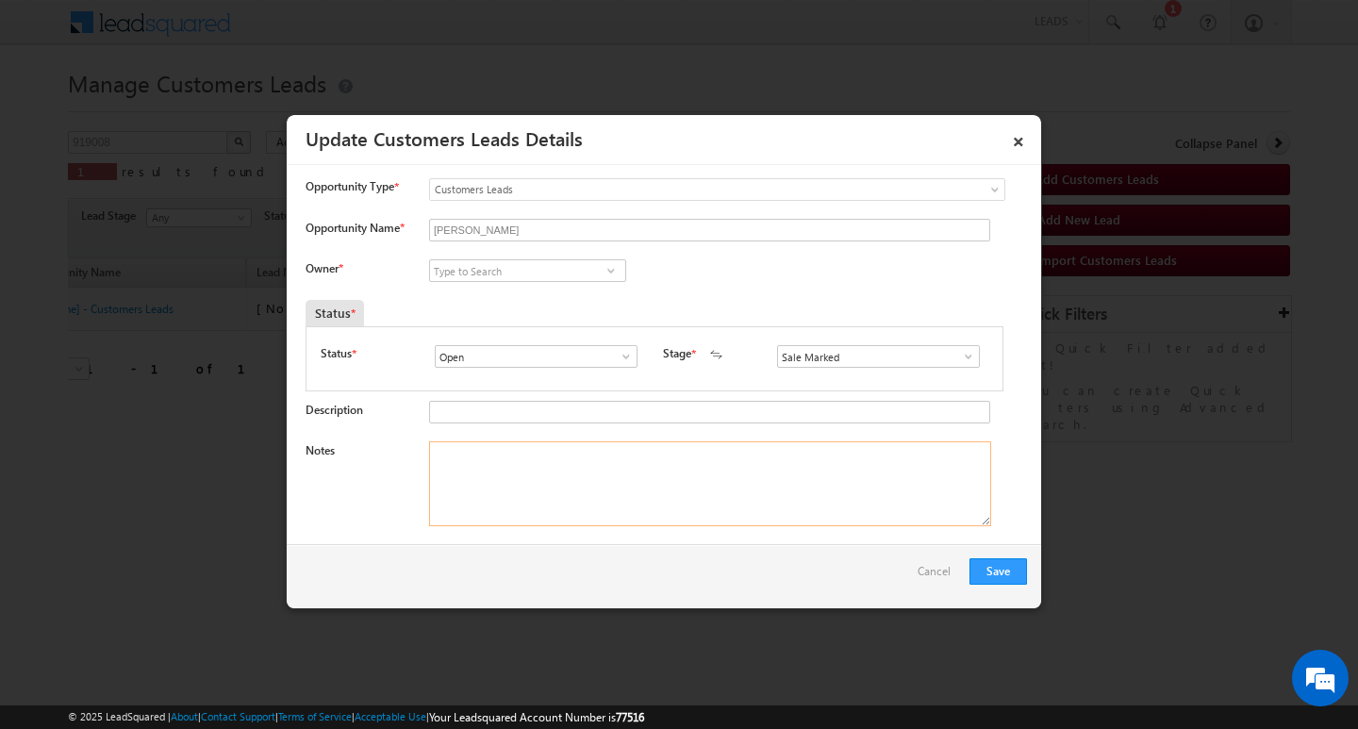
drag, startPoint x: 636, startPoint y: 486, endPoint x: 995, endPoint y: 421, distance: 365.2
click at [638, 486] on textarea "Notes" at bounding box center [710, 483] width 562 height 85
click at [966, 349] on span at bounding box center [968, 356] width 19 height 15
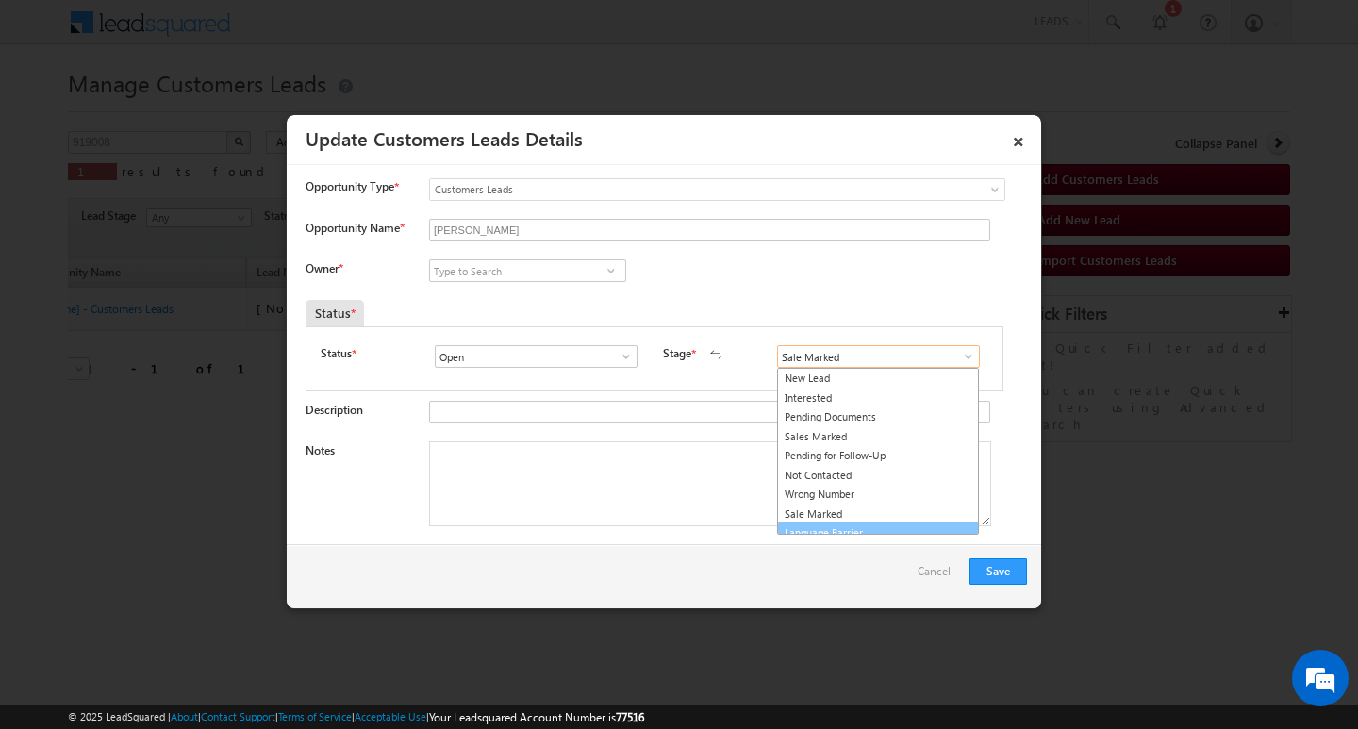
scroll to position [11, 0]
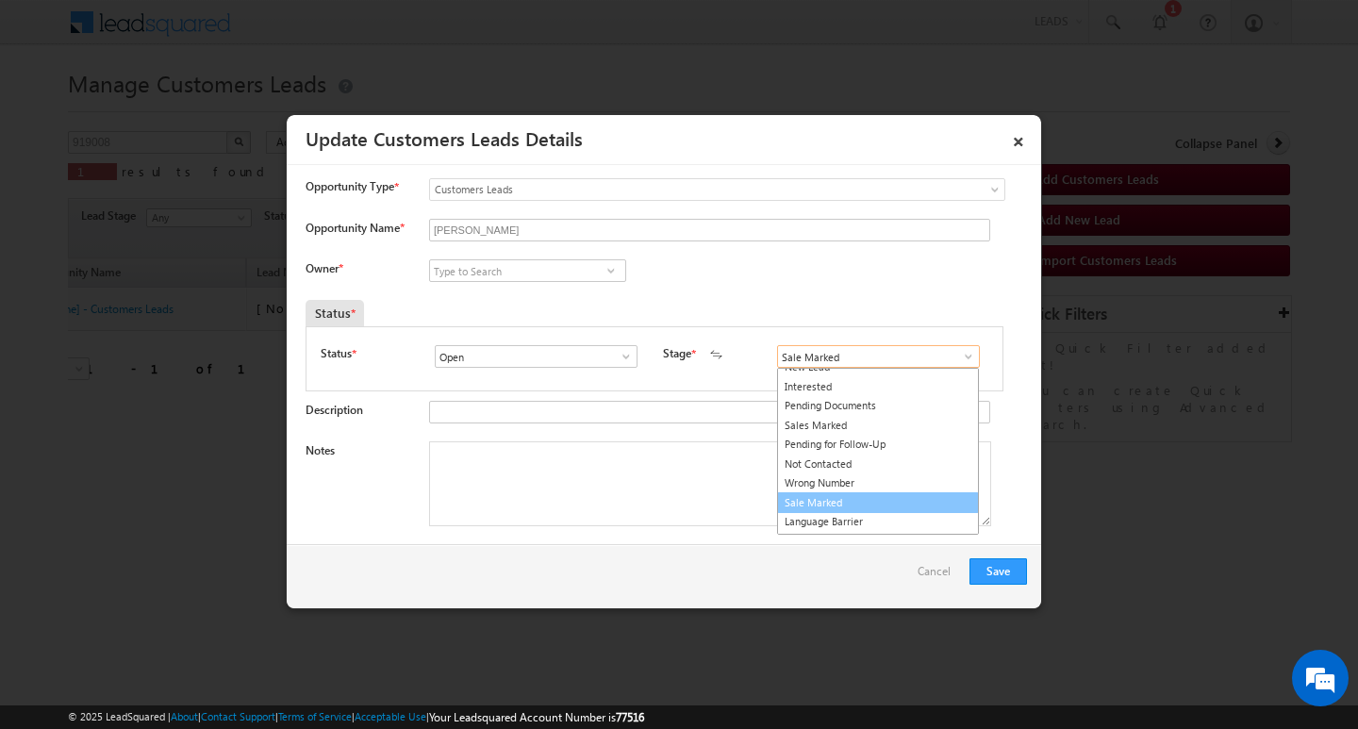
click at [931, 504] on link "Sale Marked" at bounding box center [878, 503] width 202 height 22
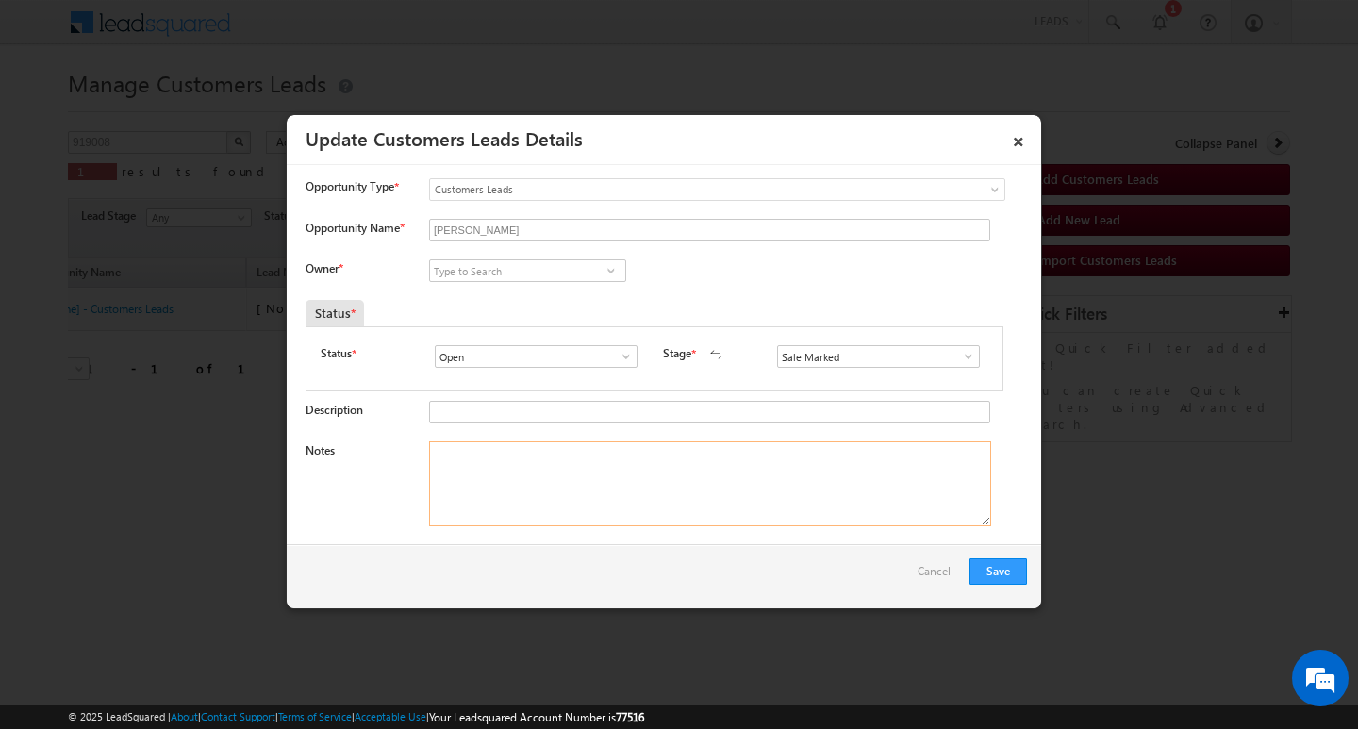
click at [754, 504] on textarea "Notes" at bounding box center [710, 483] width 562 height 85
click at [564, 260] on input at bounding box center [527, 270] width 197 height 23
click at [561, 274] on input at bounding box center [527, 270] width 197 height 23
paste input "[PERSON_NAME]"
click at [553, 290] on link "[PERSON_NAME] [PERSON_NAME][EMAIL_ADDRESS][DOMAIN_NAME]" at bounding box center [527, 300] width 197 height 36
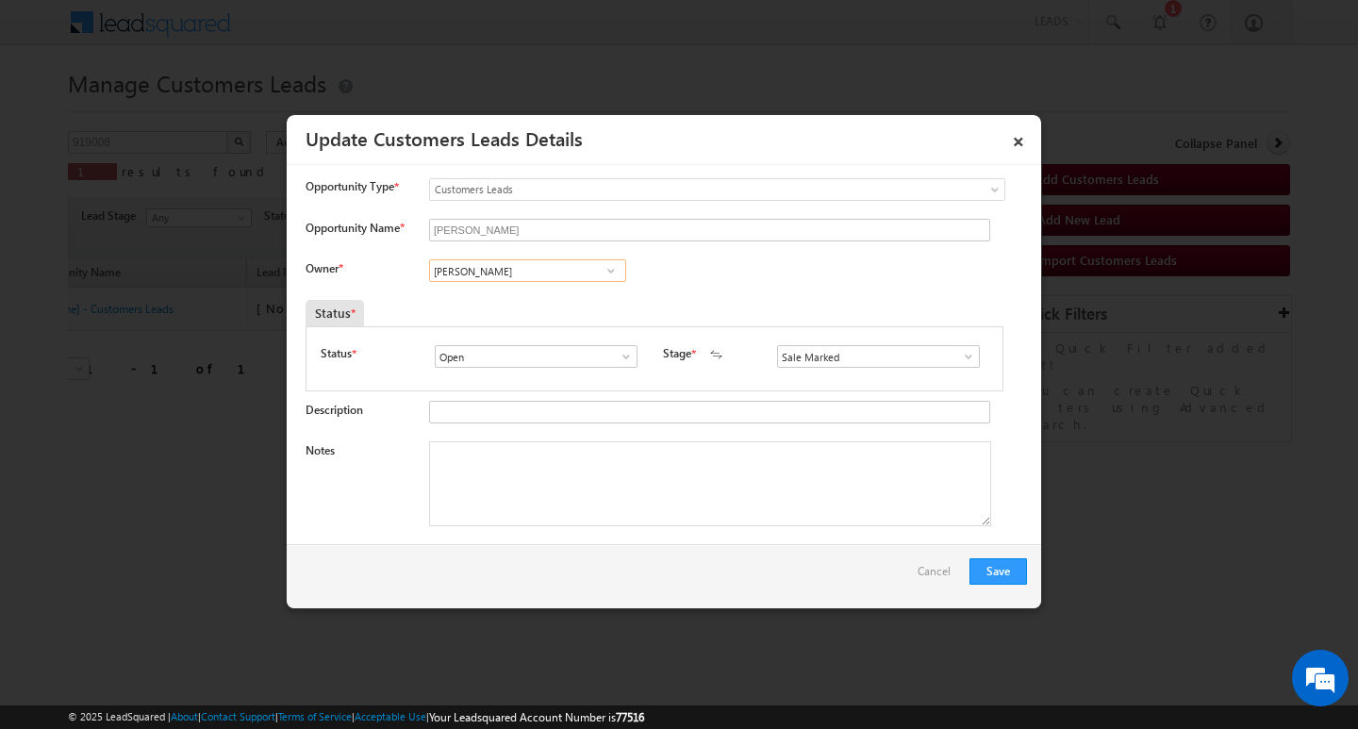
type input "[PERSON_NAME]"
click at [541, 429] on div "Description" at bounding box center [666, 416] width 721 height 31
click at [537, 449] on textarea "Notes" at bounding box center [710, 483] width 562 height 85
click at [549, 502] on textarea "Notes" at bounding box center [710, 483] width 562 height 85
paste textarea "1.5 / LAKH Customer required top-up loan addressBhopal"
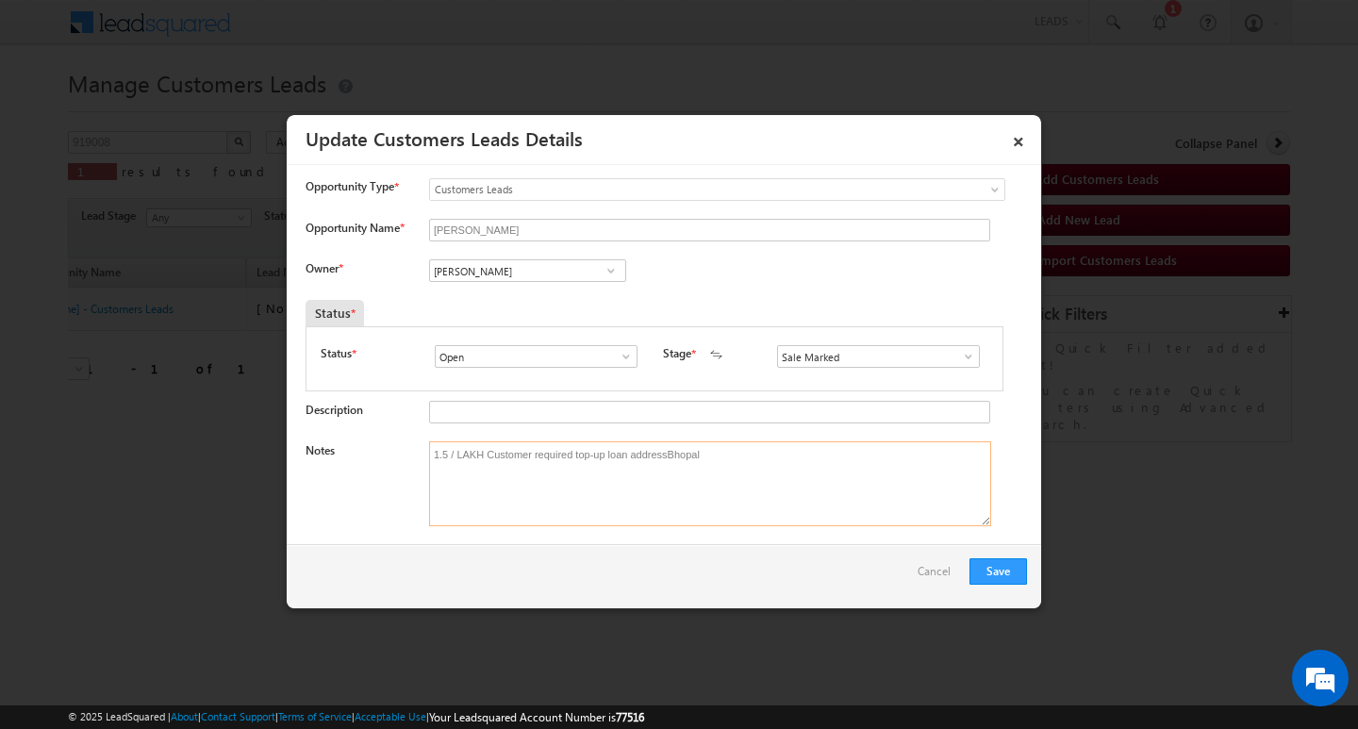
type textarea "1.5 / LAKH Customer required top-up loan addressBhopal"
click at [1012, 565] on button "Save" at bounding box center [998, 571] width 58 height 26
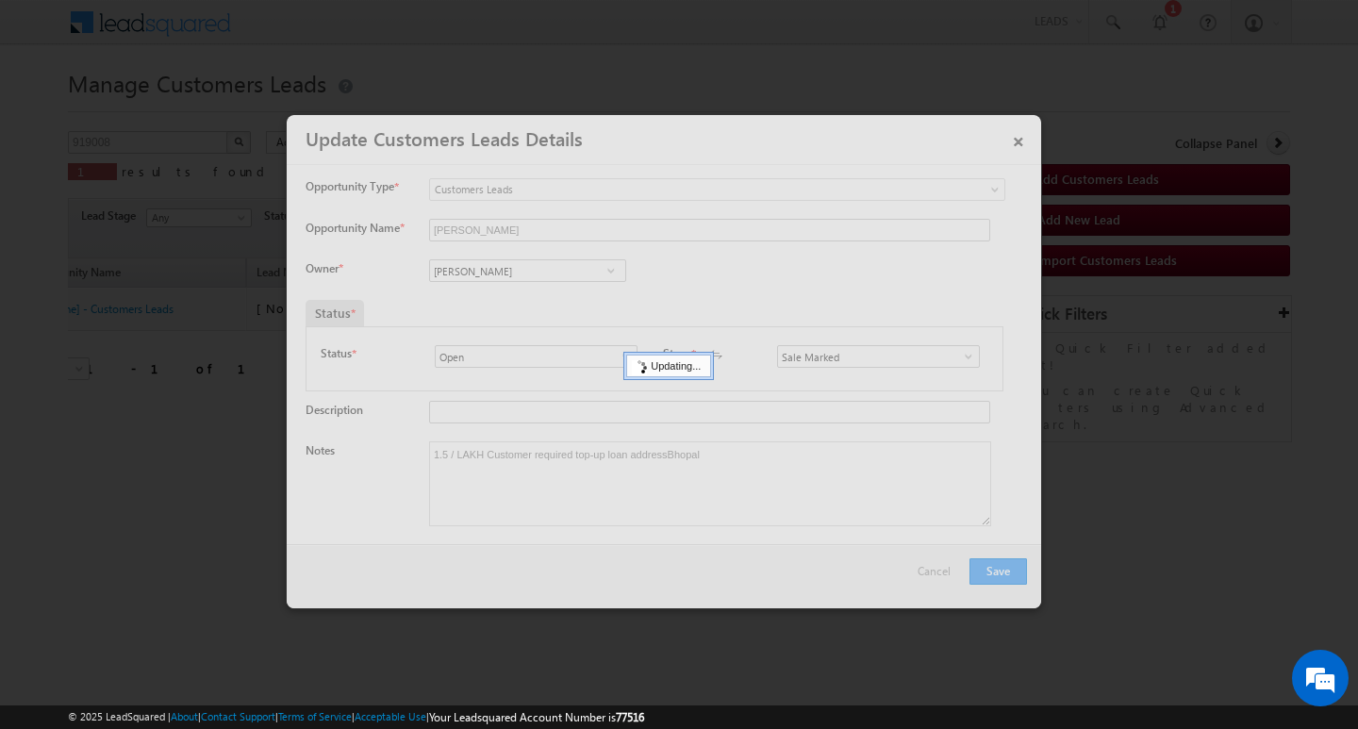
click at [1009, 566] on div at bounding box center [664, 361] width 754 height 493
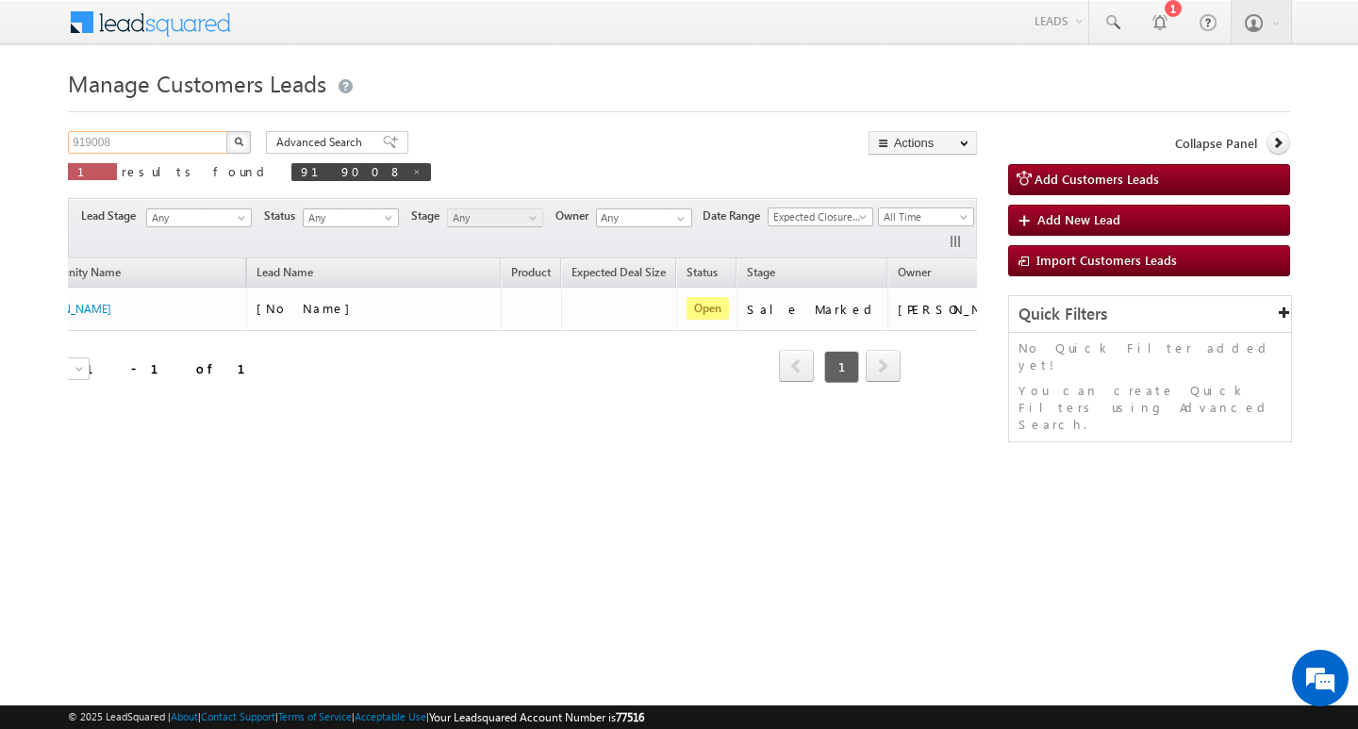
click at [147, 151] on input "919008" at bounding box center [148, 142] width 161 height 23
type input "Search Customers Leads"
click at [169, 138] on input "text" at bounding box center [148, 142] width 161 height 23
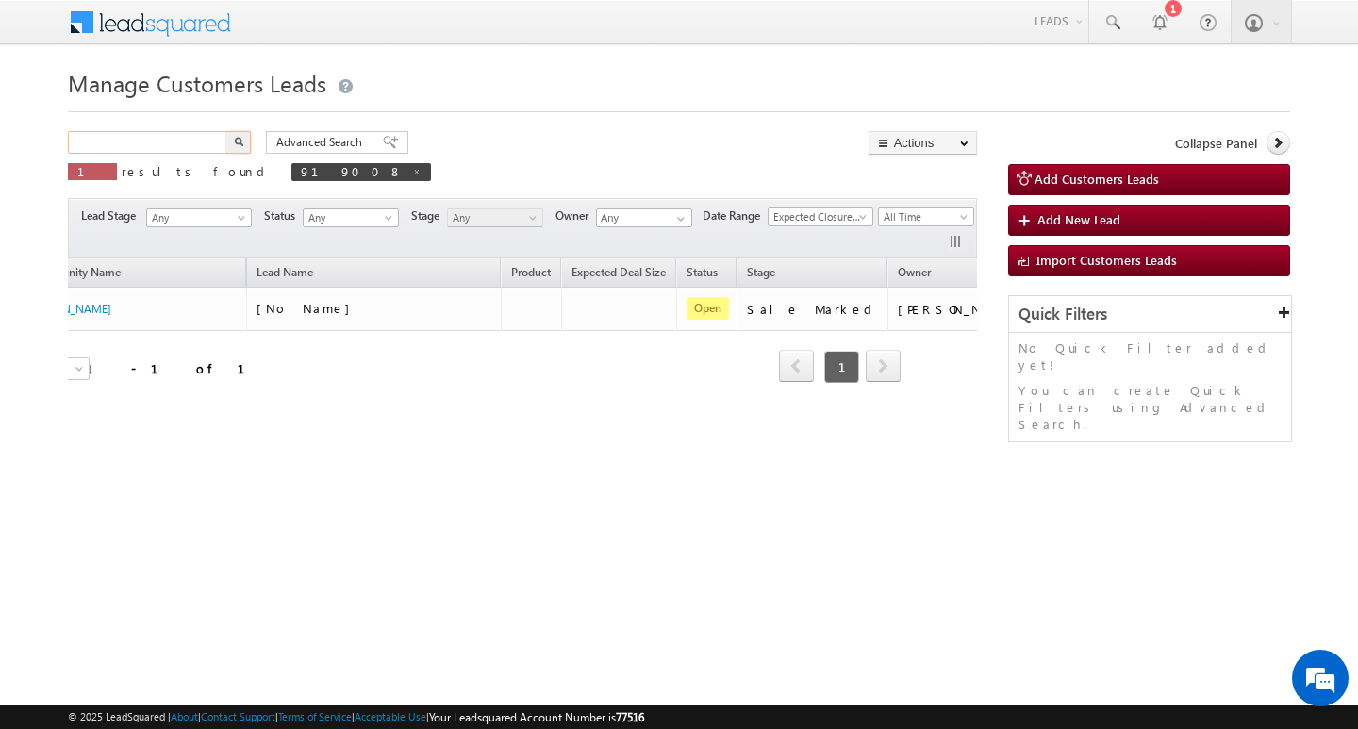
paste input "935979"
type input "935979"
click at [226, 131] on button "button" at bounding box center [238, 142] width 25 height 23
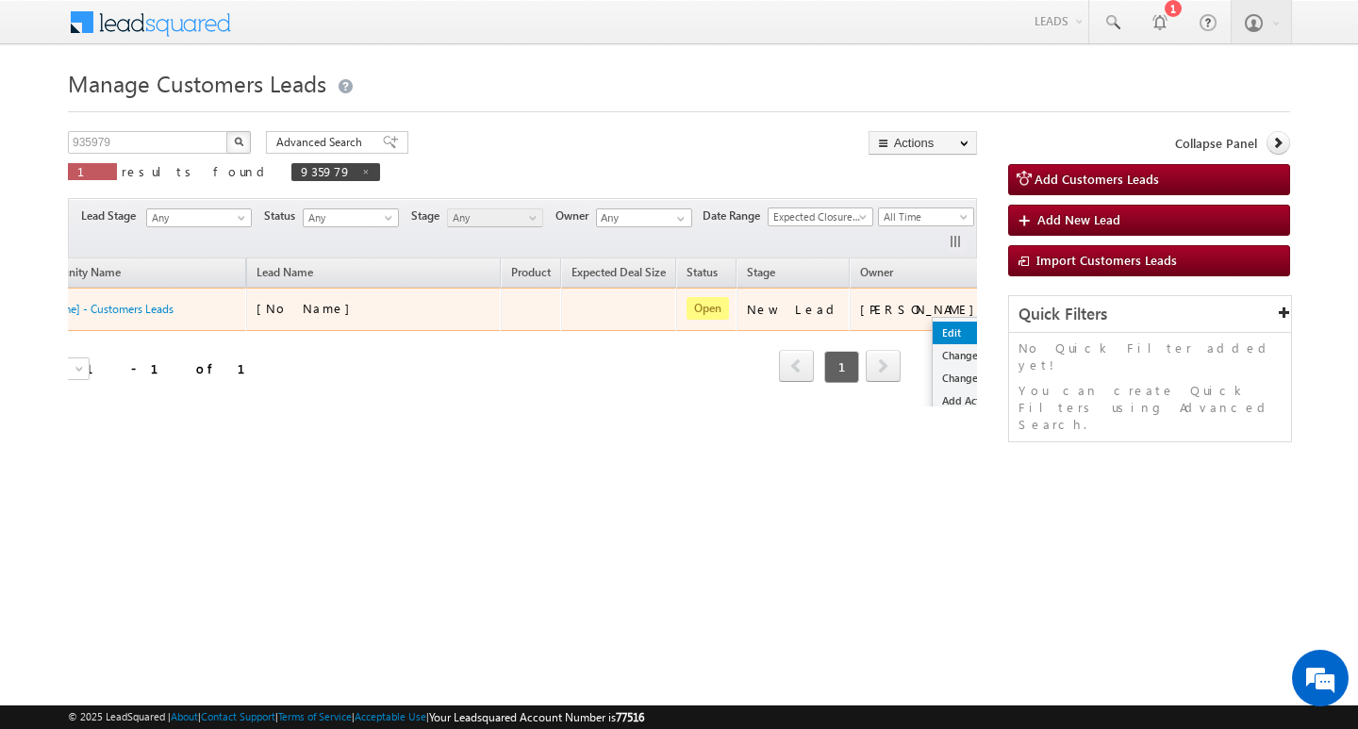
click at [933, 322] on link "Edit" at bounding box center [980, 333] width 94 height 23
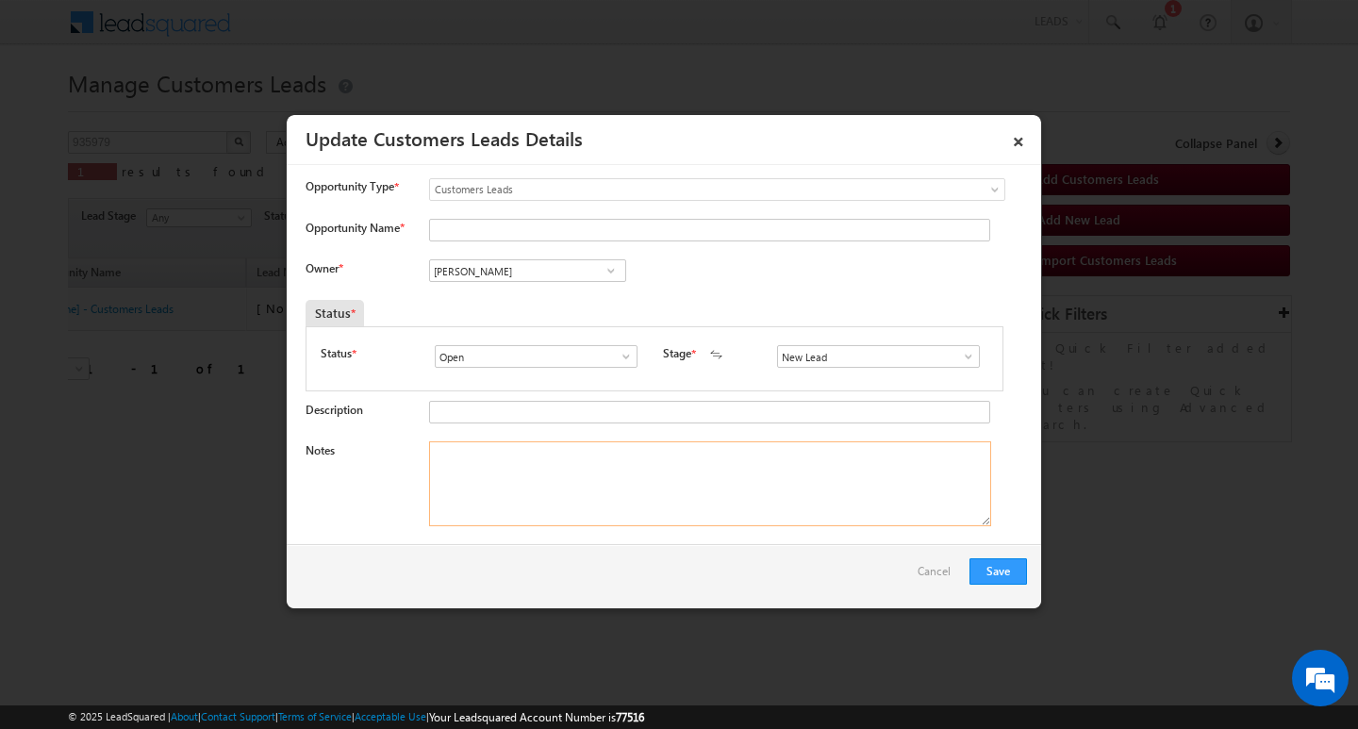
click at [563, 522] on textarea "Notes" at bounding box center [710, 483] width 562 height 85
click at [959, 356] on span at bounding box center [968, 356] width 19 height 15
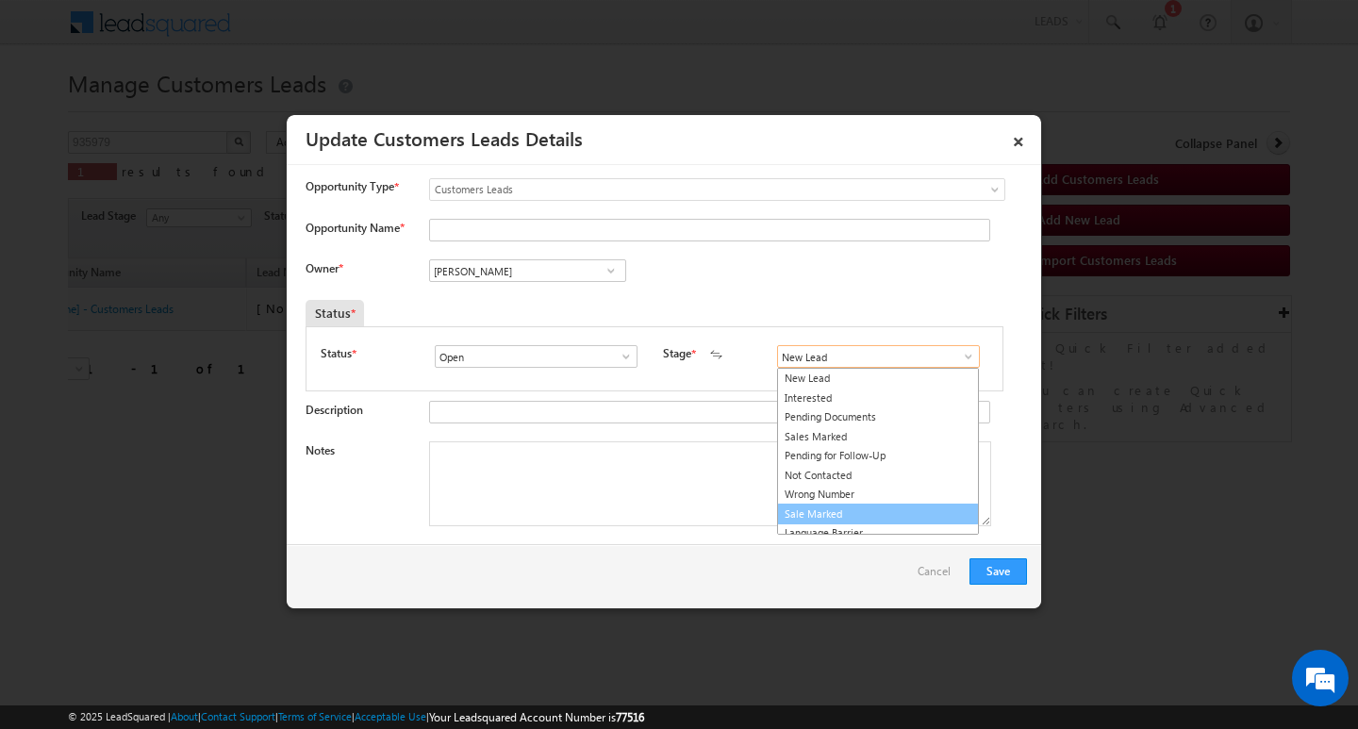
click at [904, 520] on link "Sale Marked" at bounding box center [878, 515] width 202 height 22
type input "Sale Marked"
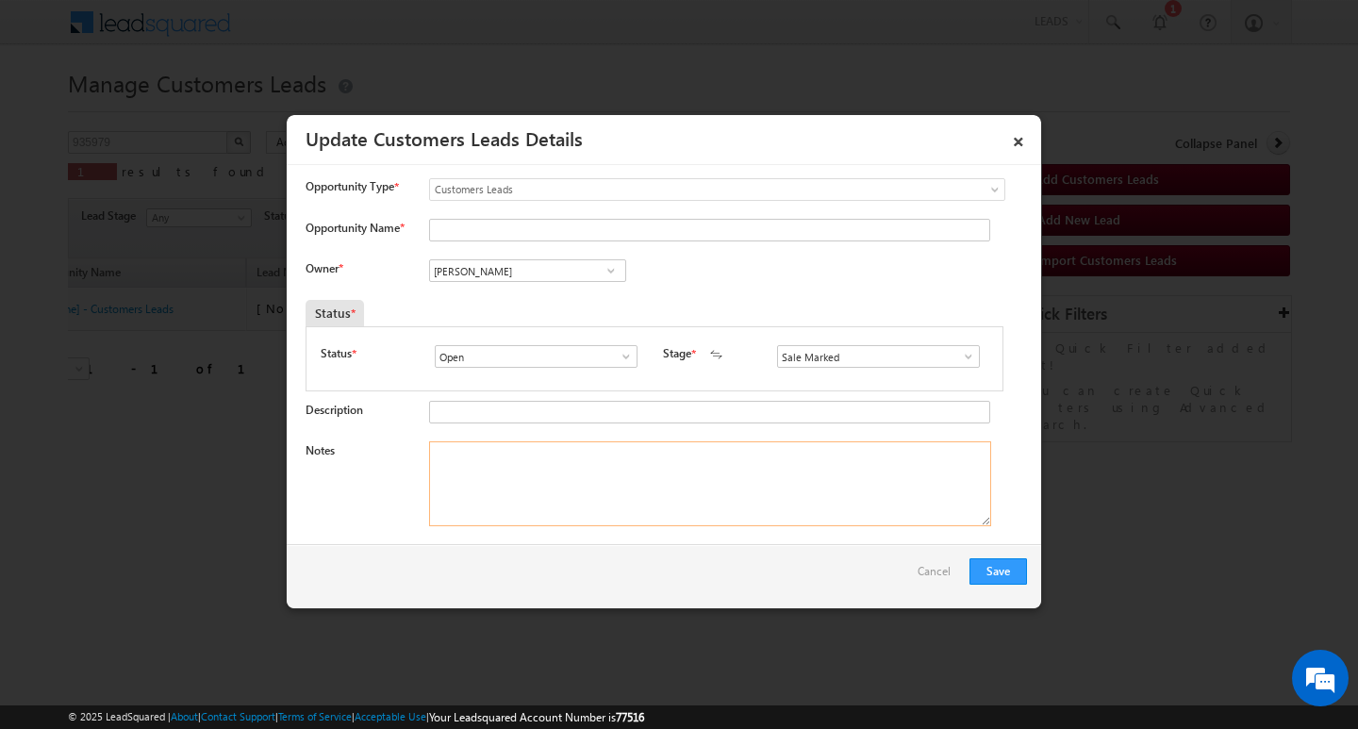
click at [753, 505] on textarea "Notes" at bounding box center [710, 483] width 562 height 85
click at [752, 505] on textarea "Notes" at bounding box center [710, 483] width 562 height 85
click at [571, 267] on input "[PERSON_NAME]" at bounding box center [527, 270] width 197 height 23
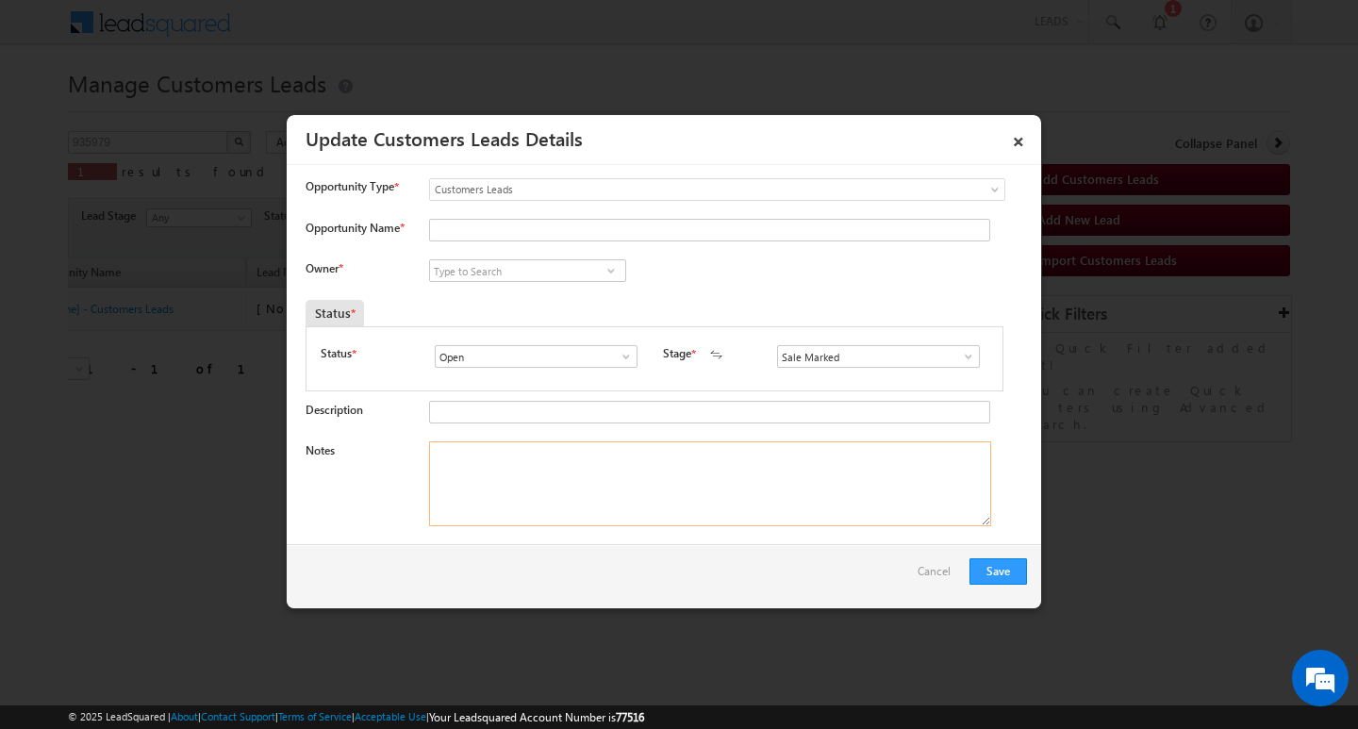
click at [599, 490] on textarea "Notes" at bounding box center [710, 483] width 562 height 85
click at [535, 218] on div "Opportunity Type * Select any Activity Bank Mitra Leads Builders Leads Customer…" at bounding box center [666, 198] width 721 height 41
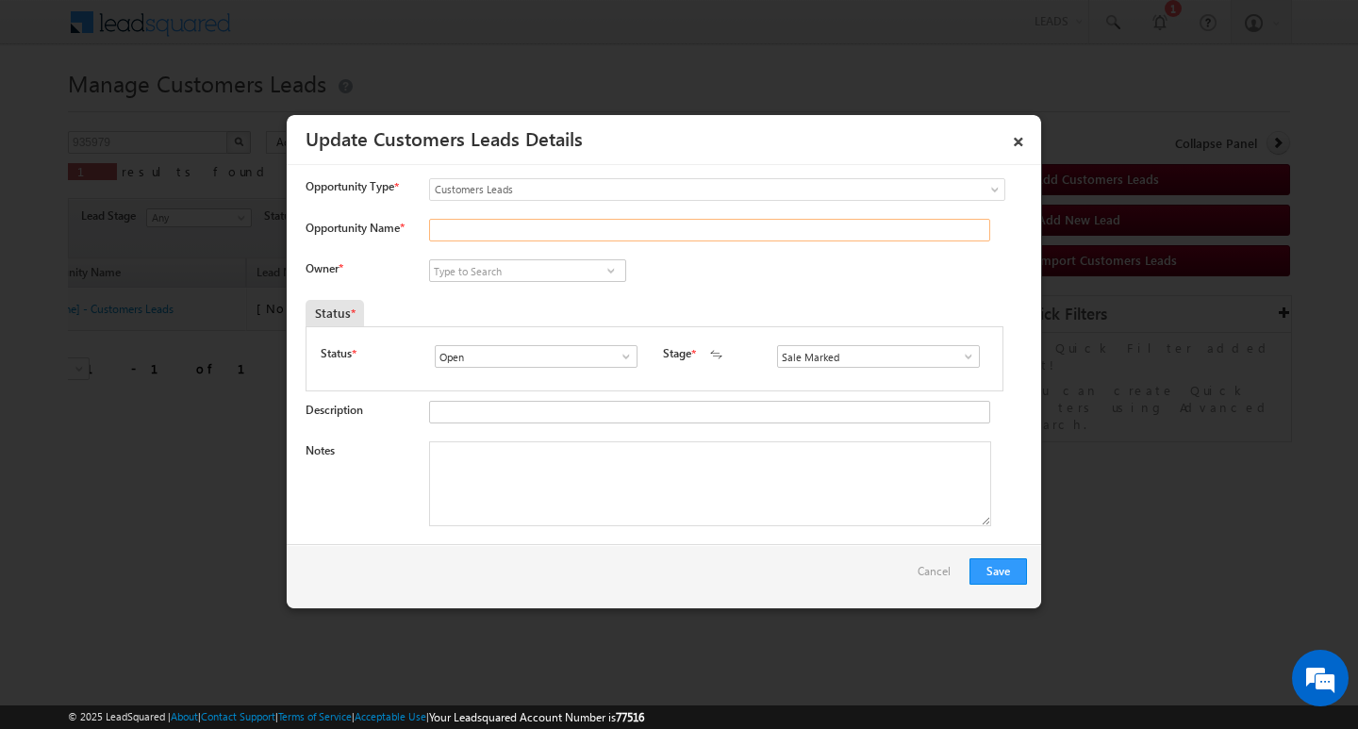
click at [525, 229] on input "Opportunity Name *" at bounding box center [709, 230] width 561 height 23
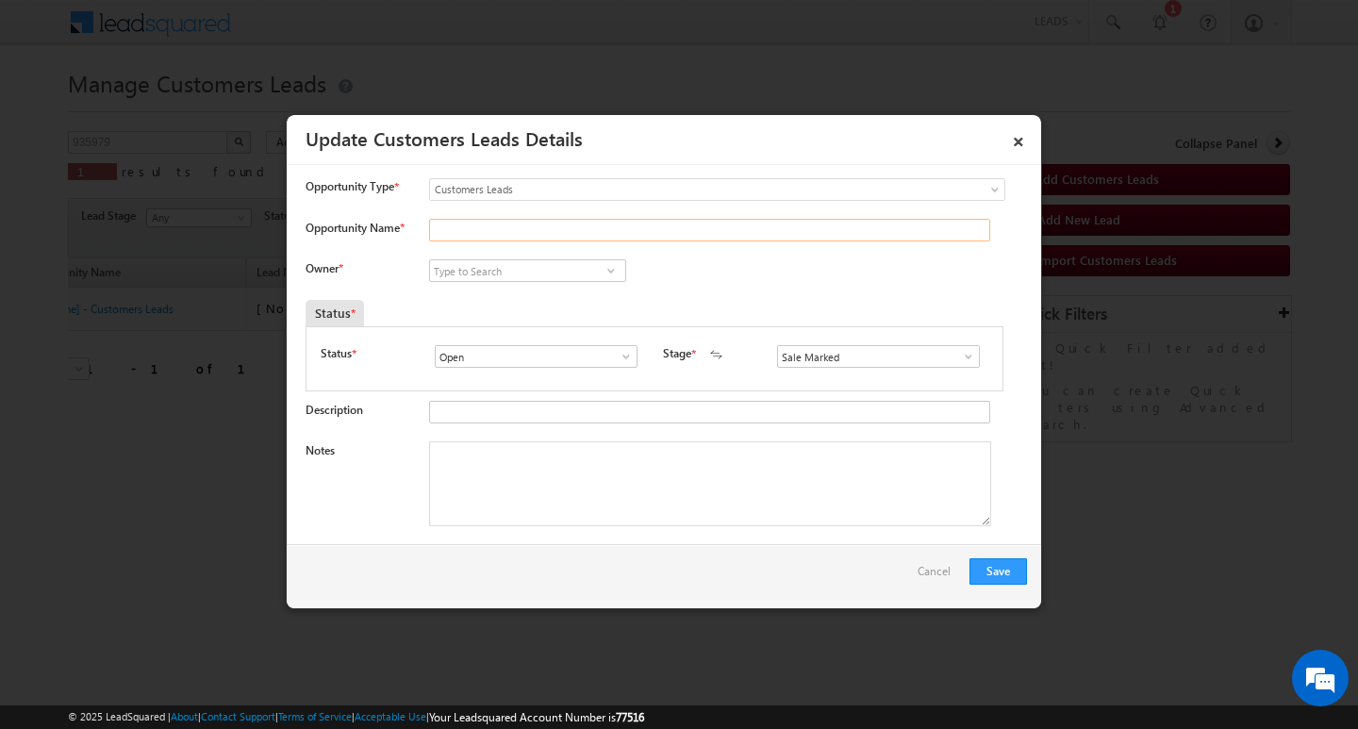
paste input "[PERSON_NAME]"
type input "[PERSON_NAME]"
click at [541, 467] on textarea "Notes" at bounding box center [710, 483] width 562 height 85
click at [694, 514] on textarea "Notes" at bounding box center [710, 483] width 562 height 85
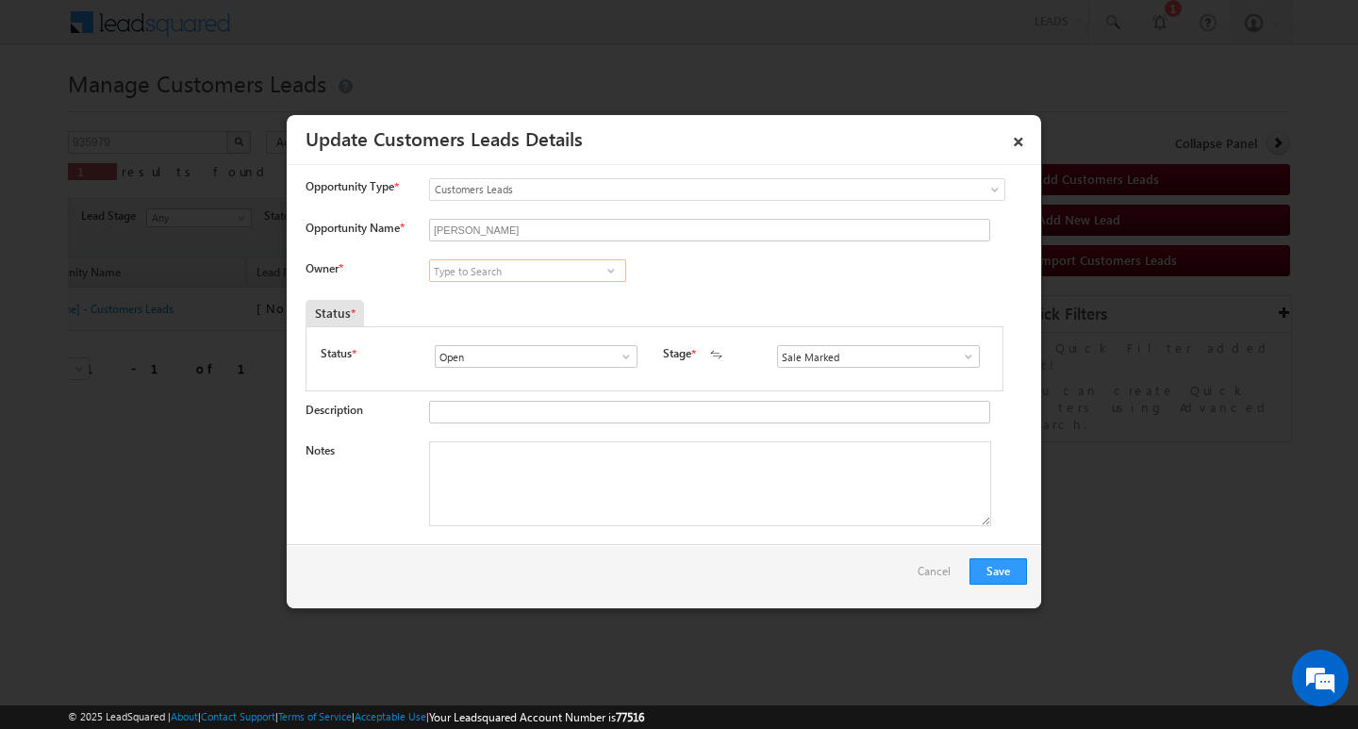
click at [543, 262] on input at bounding box center [527, 270] width 197 height 23
paste input "[PERSON_NAME]"
click at [567, 301] on span "[EMAIL_ADDRESS][DOMAIN_NAME]" at bounding box center [522, 308] width 170 height 14
type input "[PERSON_NAME]"
click at [568, 506] on textarea "Notes" at bounding box center [710, 483] width 562 height 85
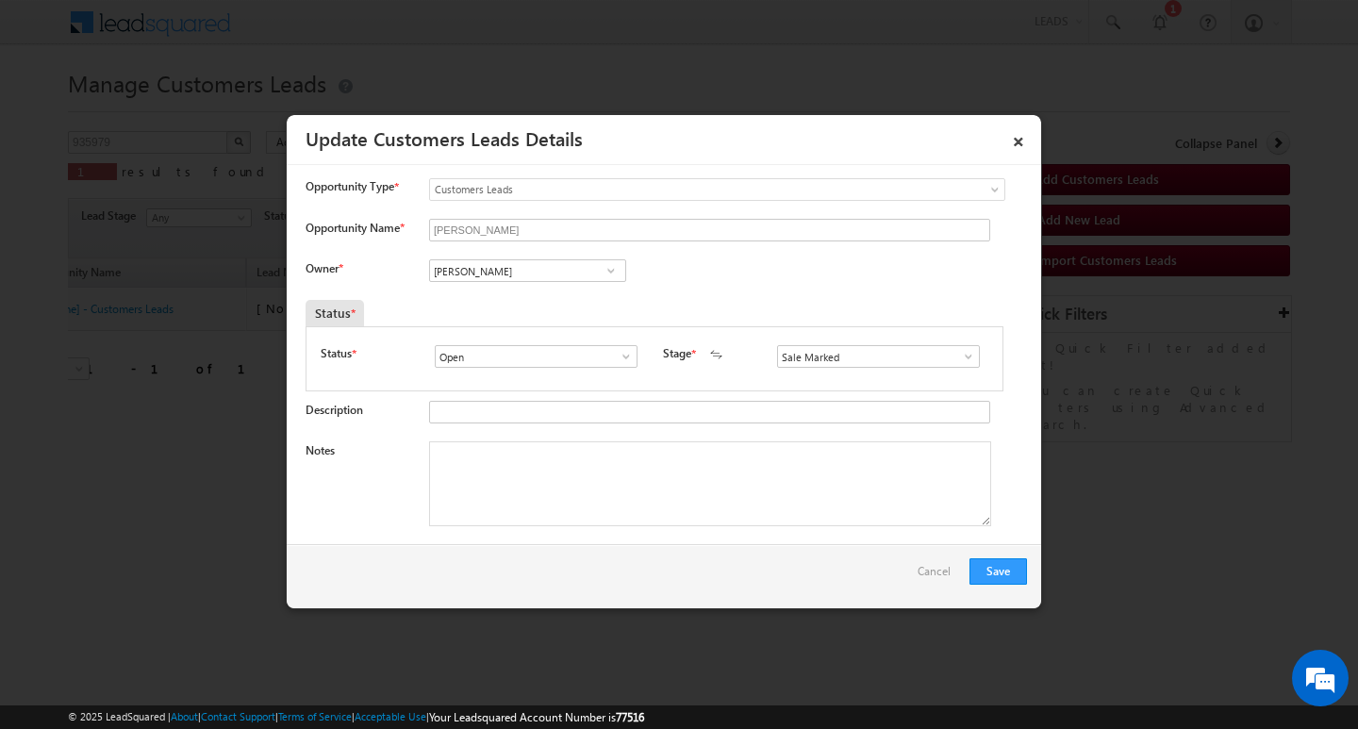
click at [576, 451] on textarea "Notes" at bounding box center [710, 483] width 562 height 85
paste textarea "2 / LAKH Customer required top-up loan addressIndore-2"
type textarea "2 / LAKH Customer required top-up loan addressIndore-2"
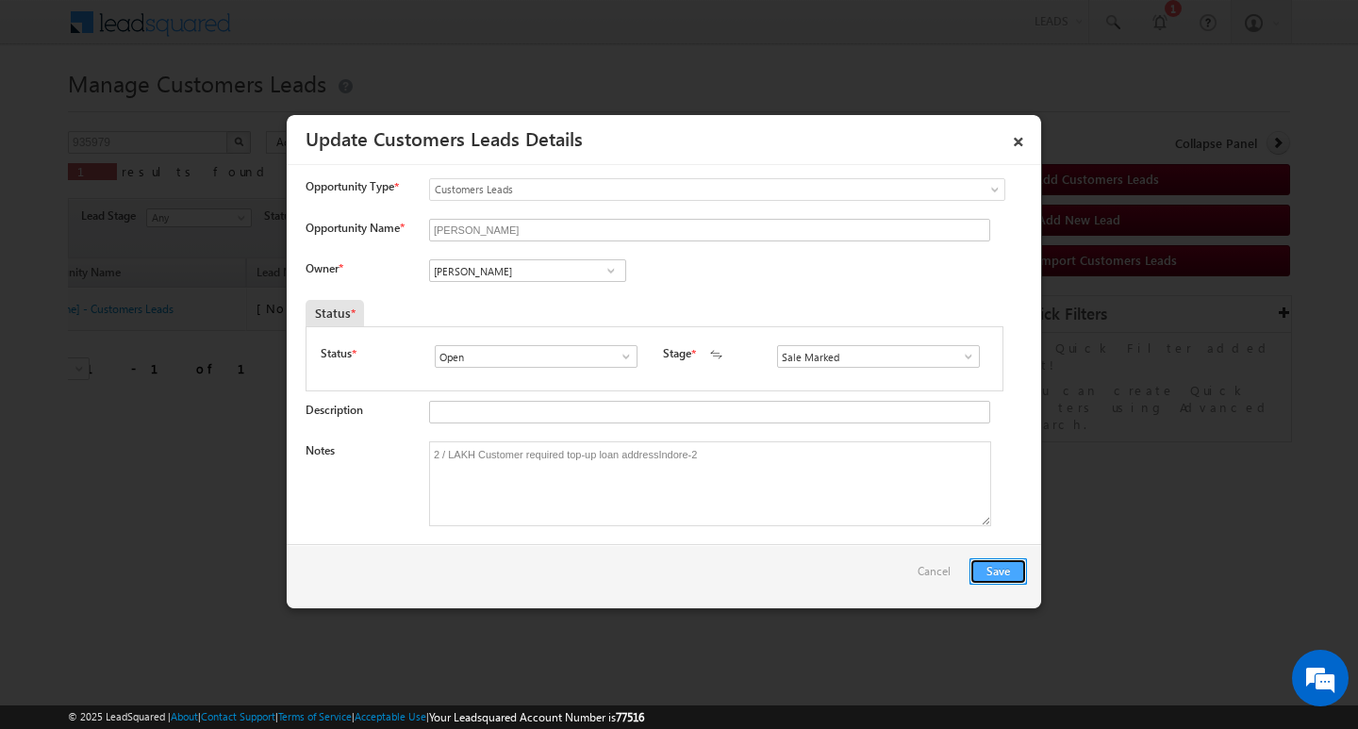
click at [990, 576] on button "Save" at bounding box center [998, 571] width 58 height 26
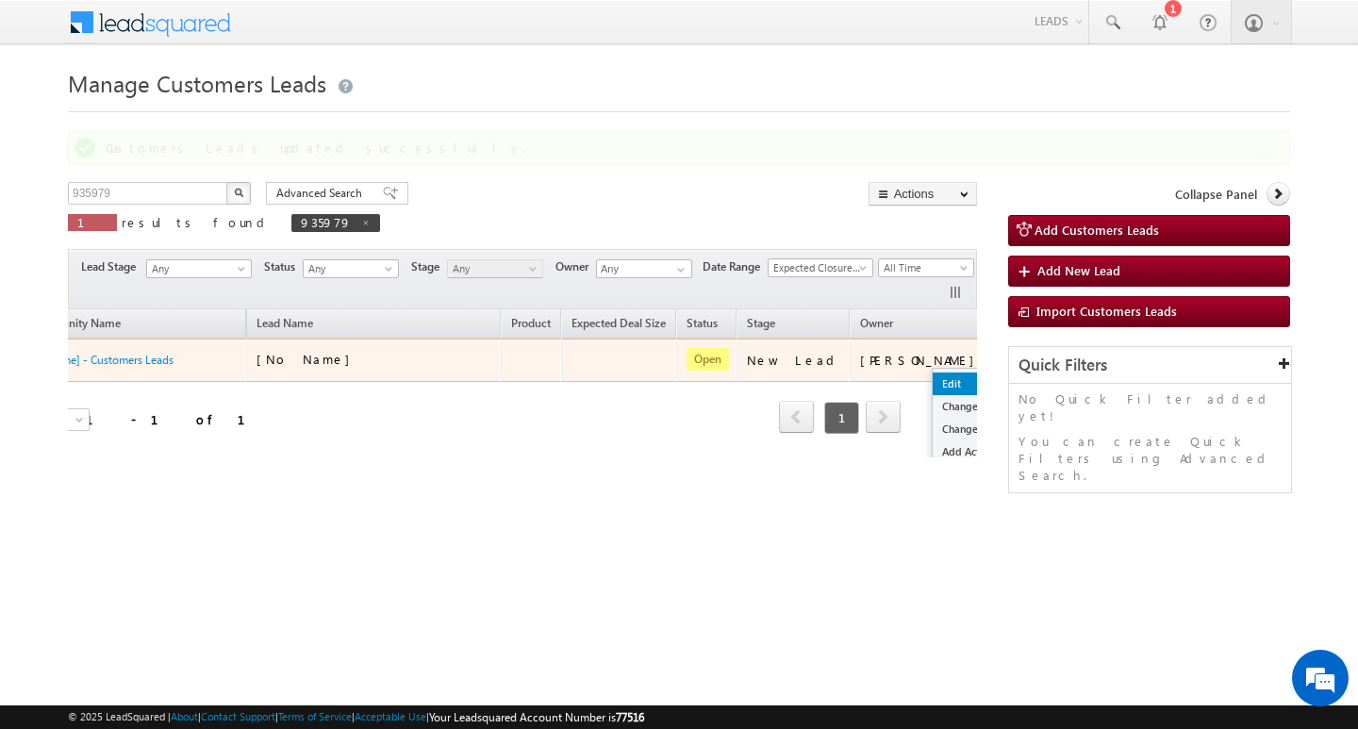
click at [932, 374] on ul "Edit Change Owner Change Stage Add Activity Add Task Delete" at bounding box center [980, 440] width 96 height 145
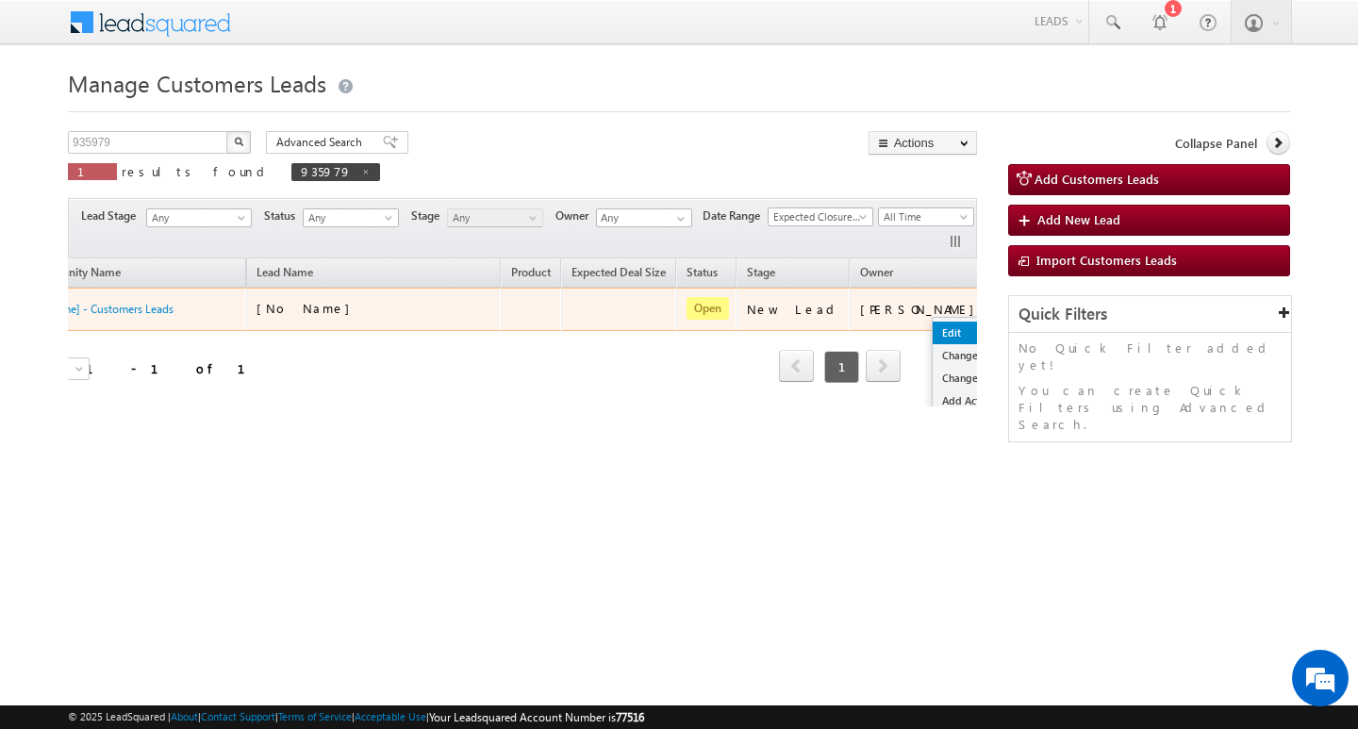
click at [933, 327] on link "Edit" at bounding box center [980, 333] width 94 height 23
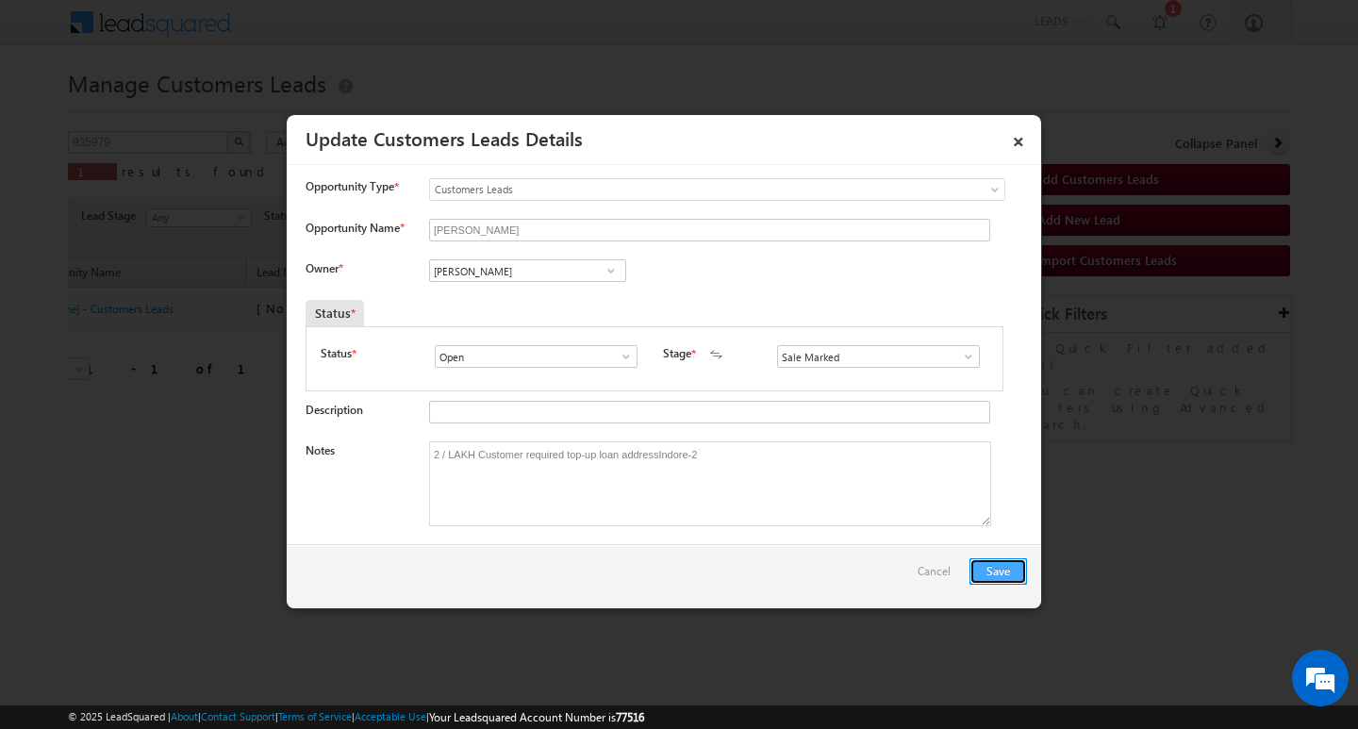
click at [1009, 572] on button "Save" at bounding box center [998, 571] width 58 height 26
